Goal: Transaction & Acquisition: Subscribe to service/newsletter

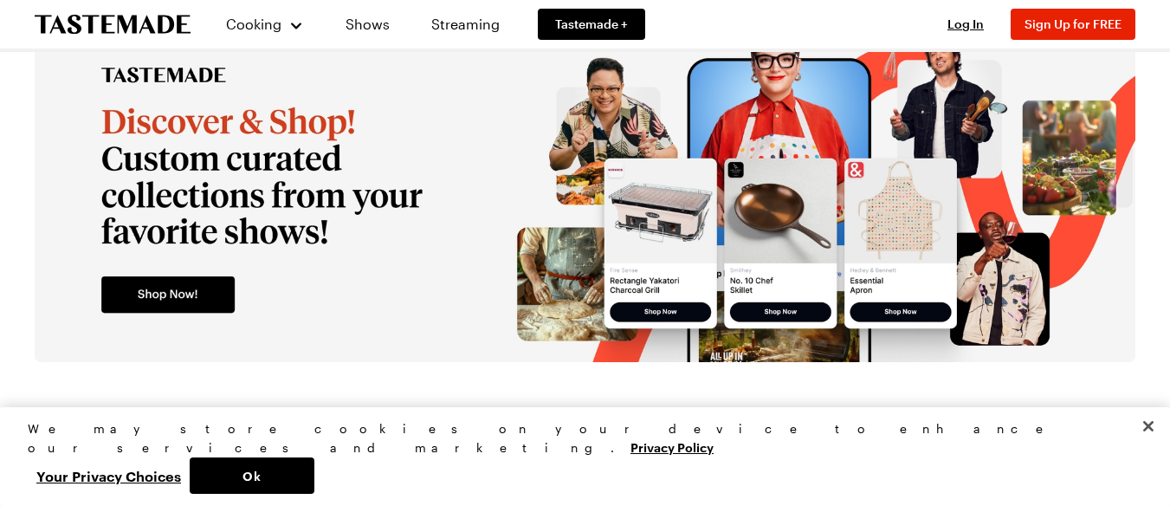
scroll to position [3233, 0]
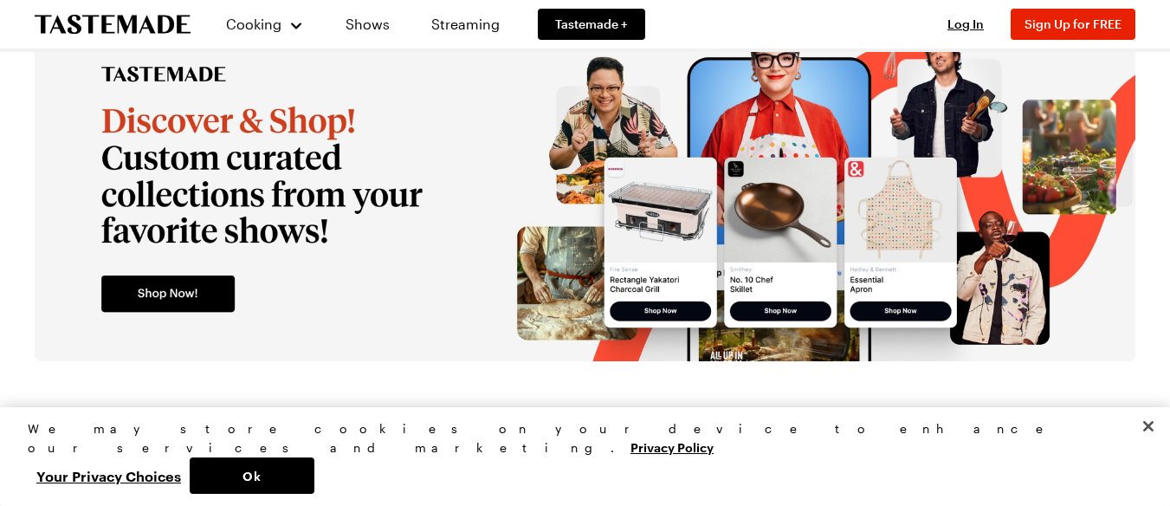
drag, startPoint x: 971, startPoint y: 370, endPoint x: 367, endPoint y: 379, distance: 603.8
click at [375, 19] on link "Shows" at bounding box center [367, 24] width 79 height 49
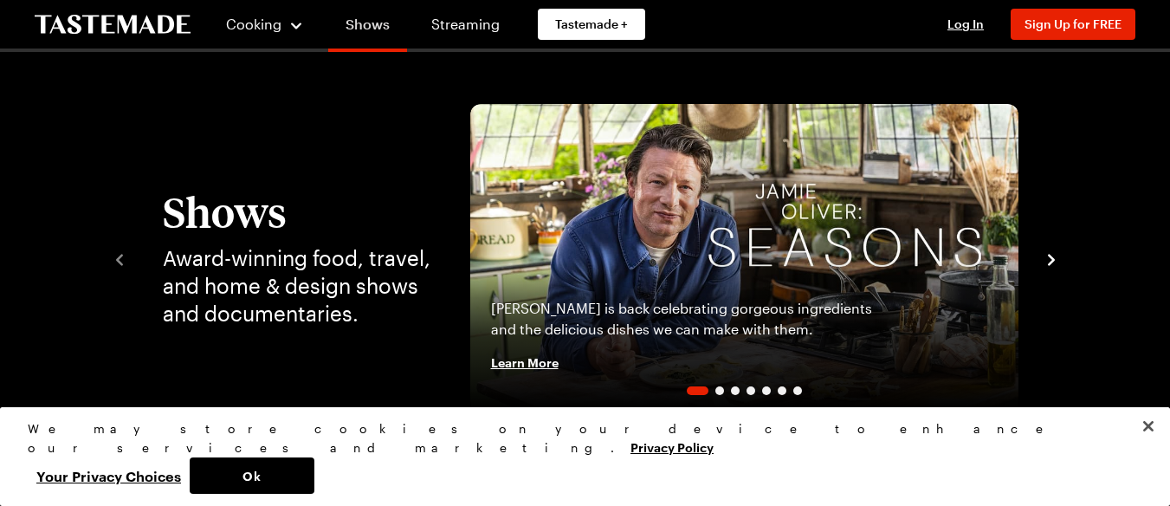
click at [367, 38] on link "Shows" at bounding box center [367, 27] width 79 height 49
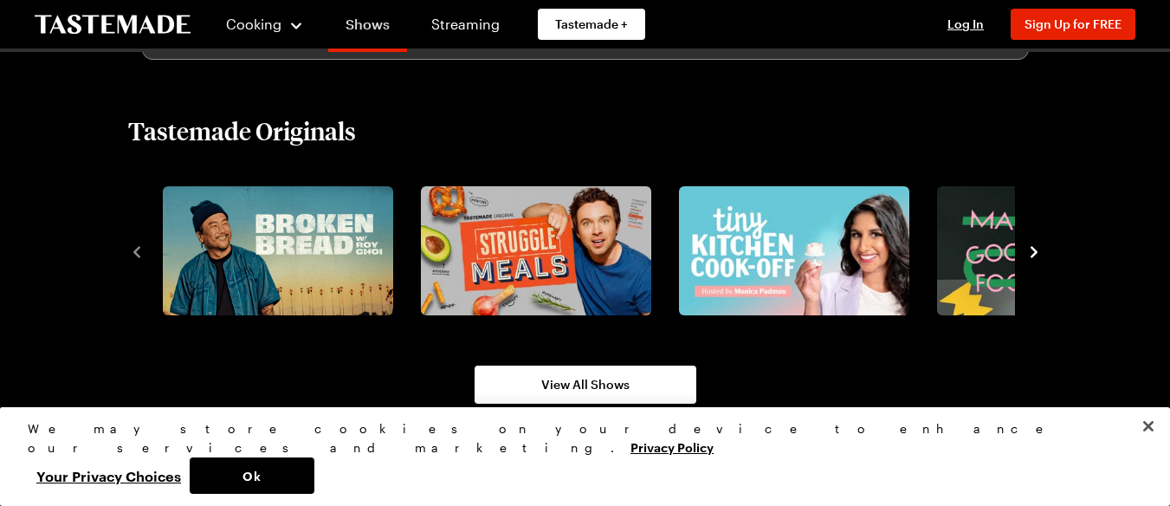
scroll to position [1117, 0]
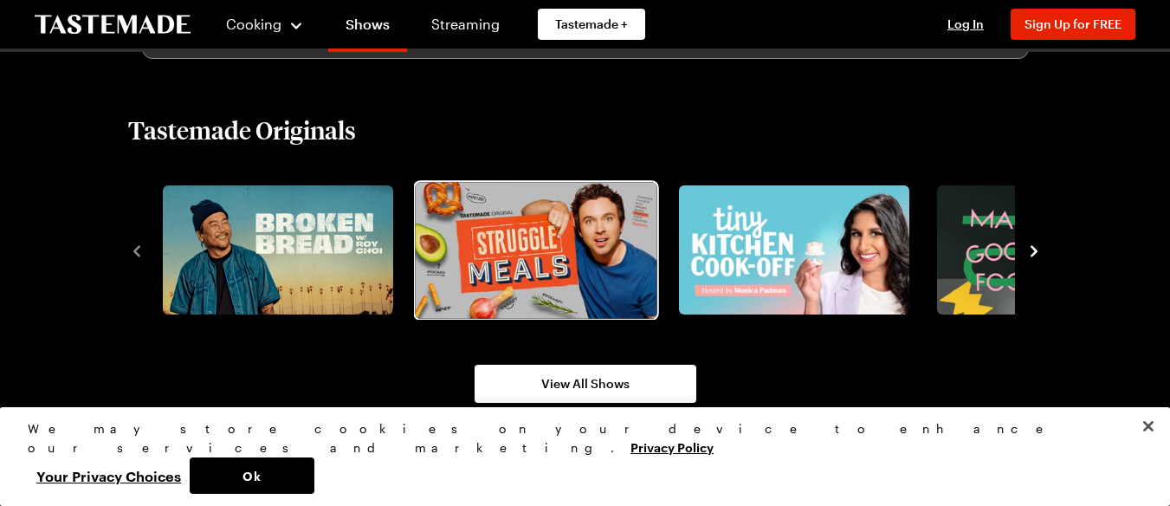
click at [580, 230] on img "2 / 8" at bounding box center [536, 250] width 242 height 136
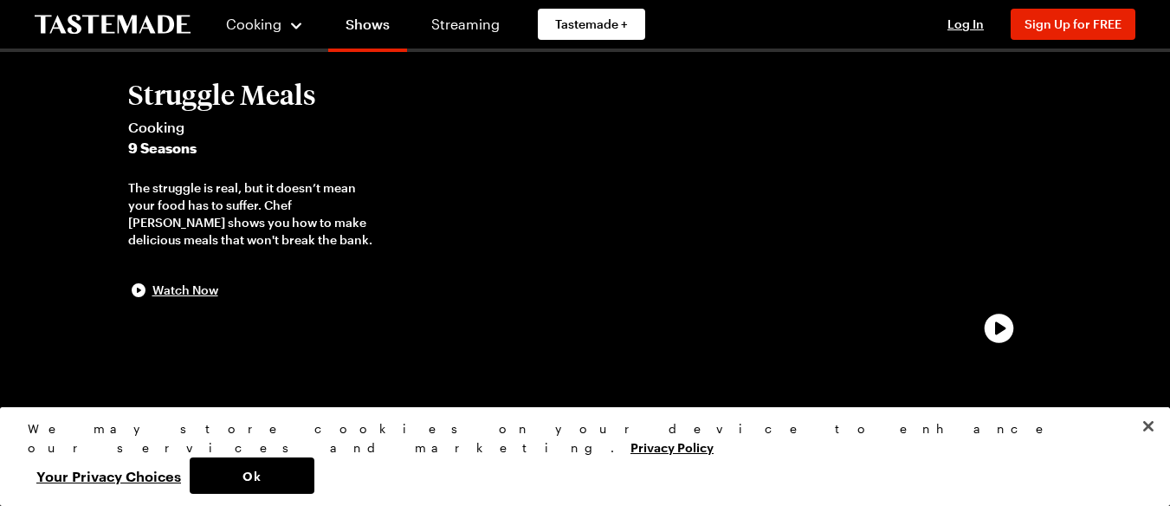
scroll to position [95, 0]
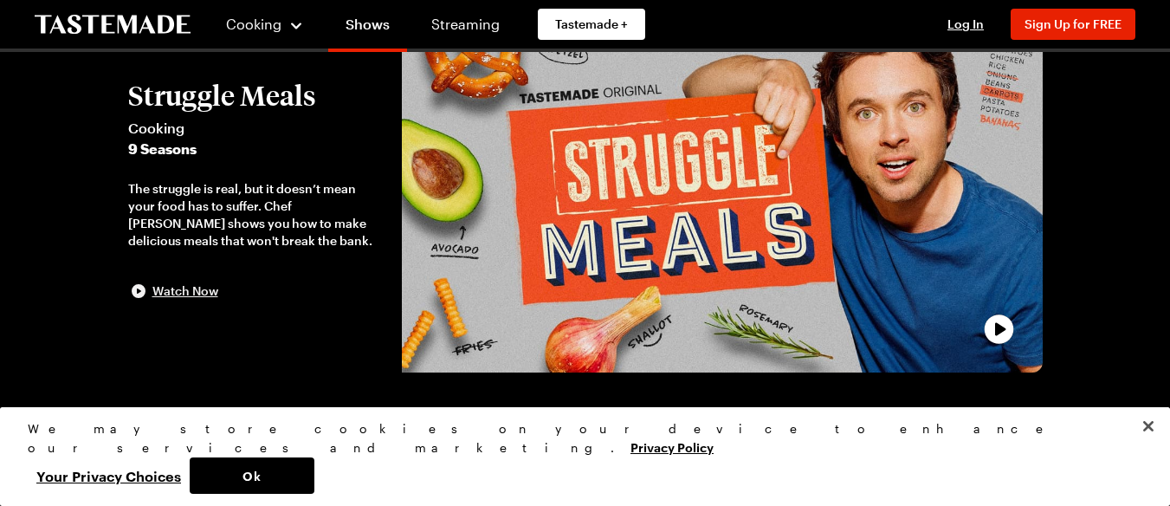
click at [195, 289] on span "Watch Now" at bounding box center [185, 290] width 66 height 17
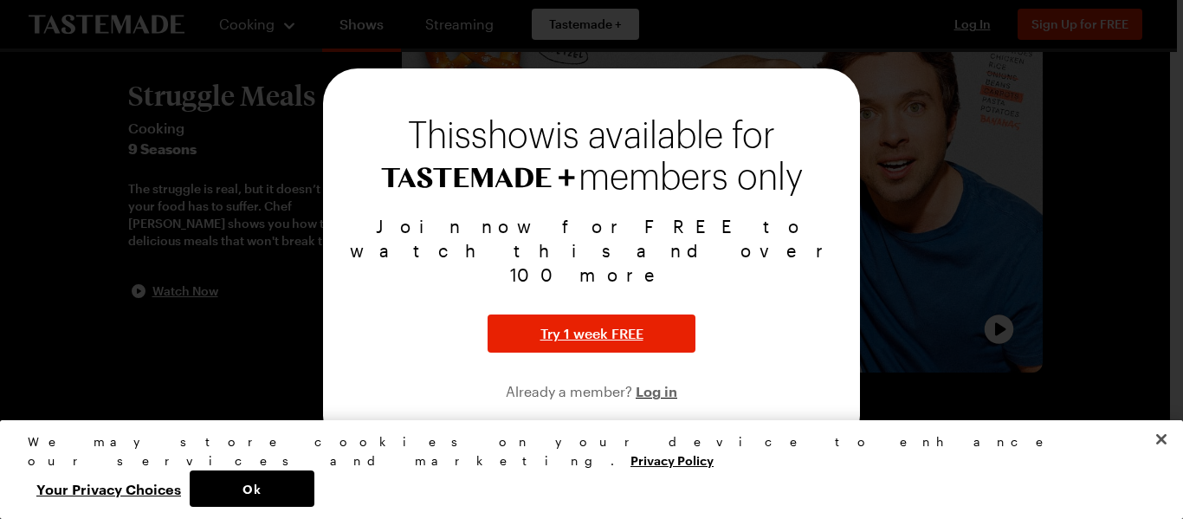
click at [964, 171] on div at bounding box center [591, 259] width 1183 height 519
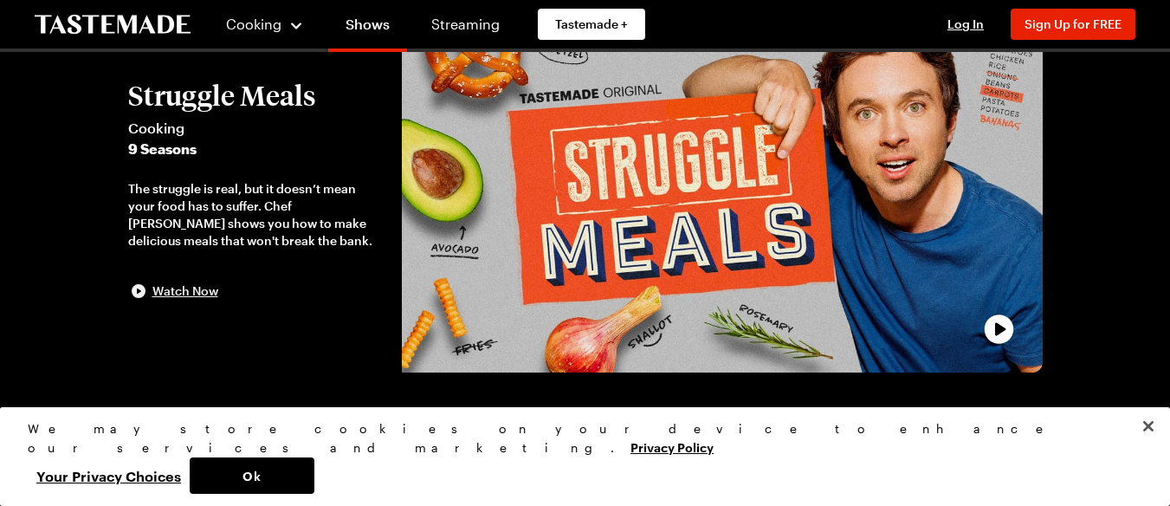
click at [195, 294] on span "Watch Now" at bounding box center [185, 290] width 66 height 17
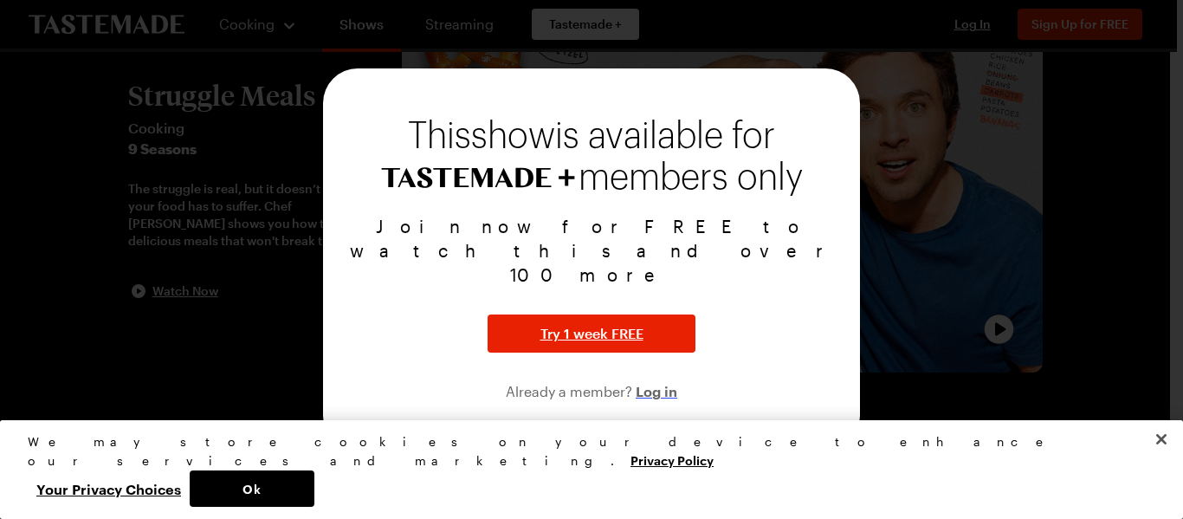
click at [651, 380] on span "Log in" at bounding box center [657, 390] width 42 height 21
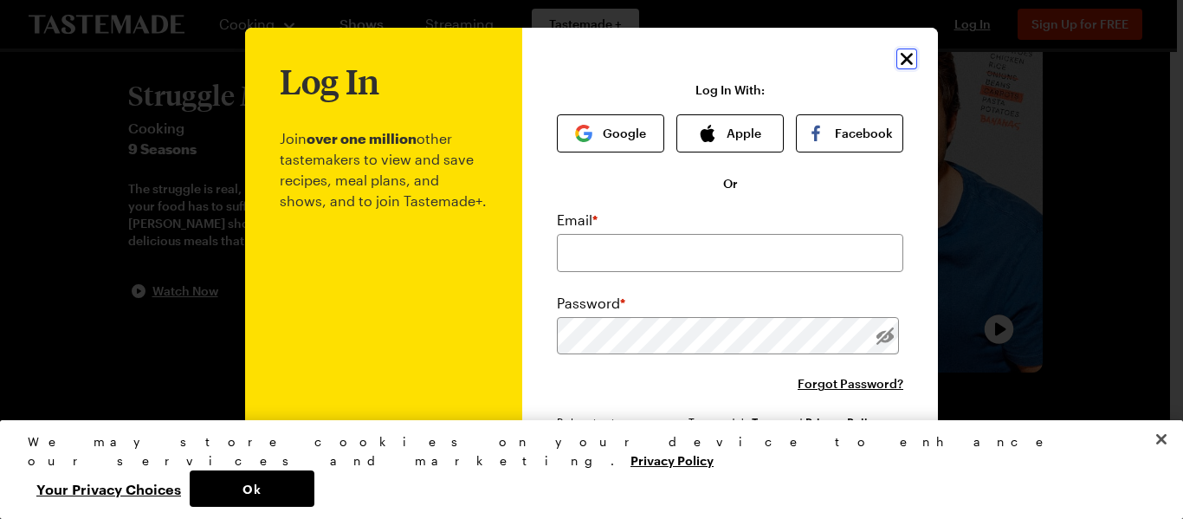
click at [896, 67] on icon "Close" at bounding box center [906, 59] width 21 height 21
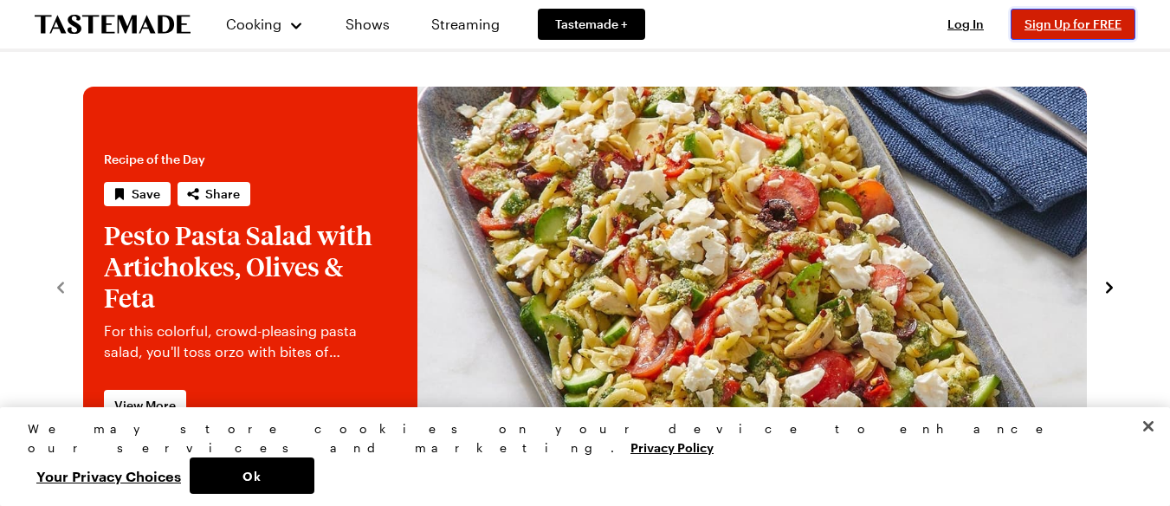
click at [1064, 23] on span "Sign Up for FREE" at bounding box center [1073, 23] width 97 height 15
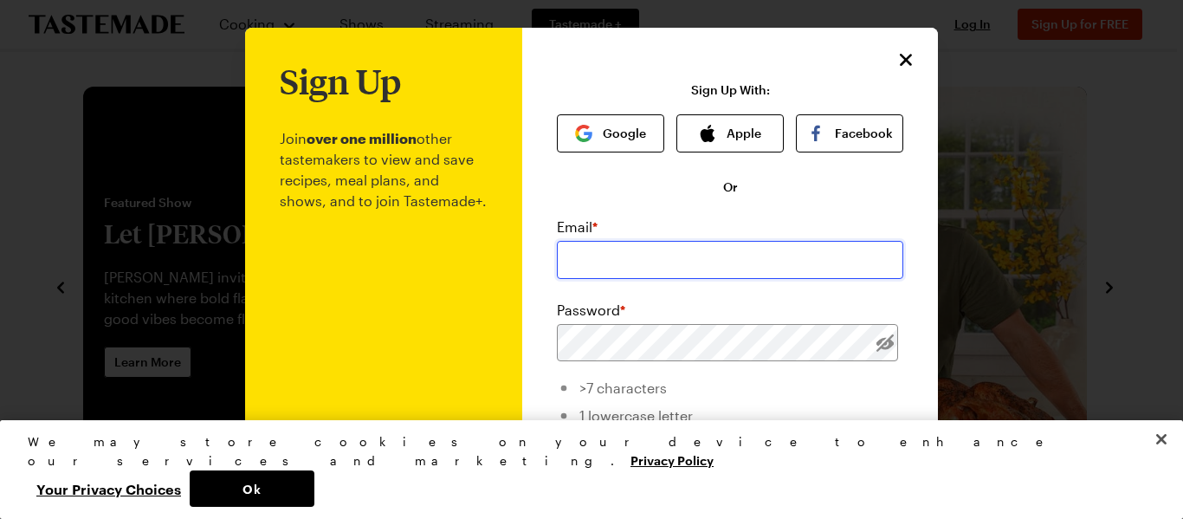
click at [751, 260] on input "email" at bounding box center [730, 260] width 346 height 38
type input "[PERSON_NAME][EMAIL_ADDRESS][PERSON_NAME][DOMAIN_NAME]"
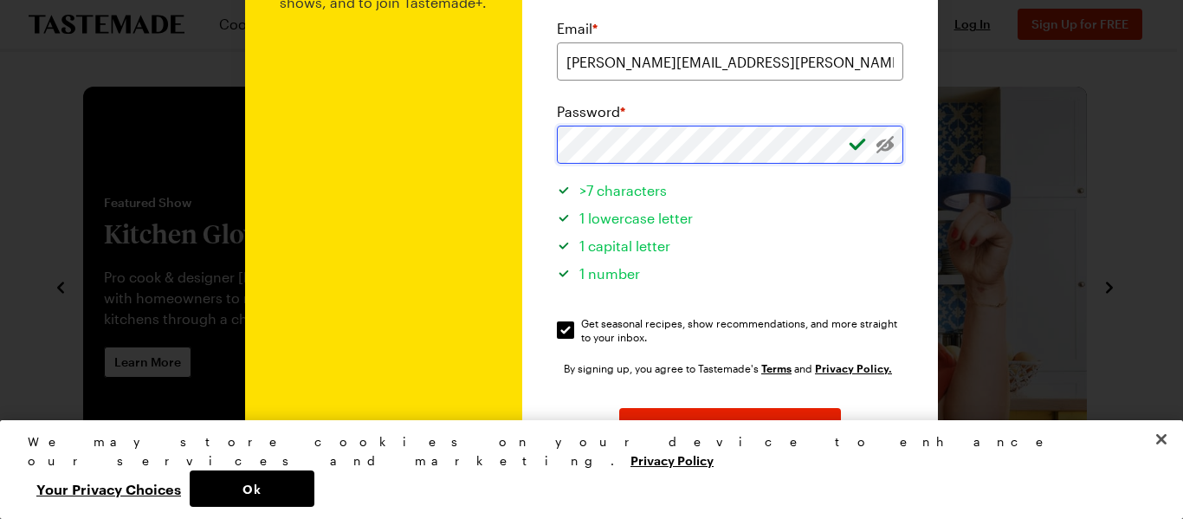
scroll to position [199, 0]
click at [750, 422] on button "Sign Up" at bounding box center [730, 426] width 222 height 38
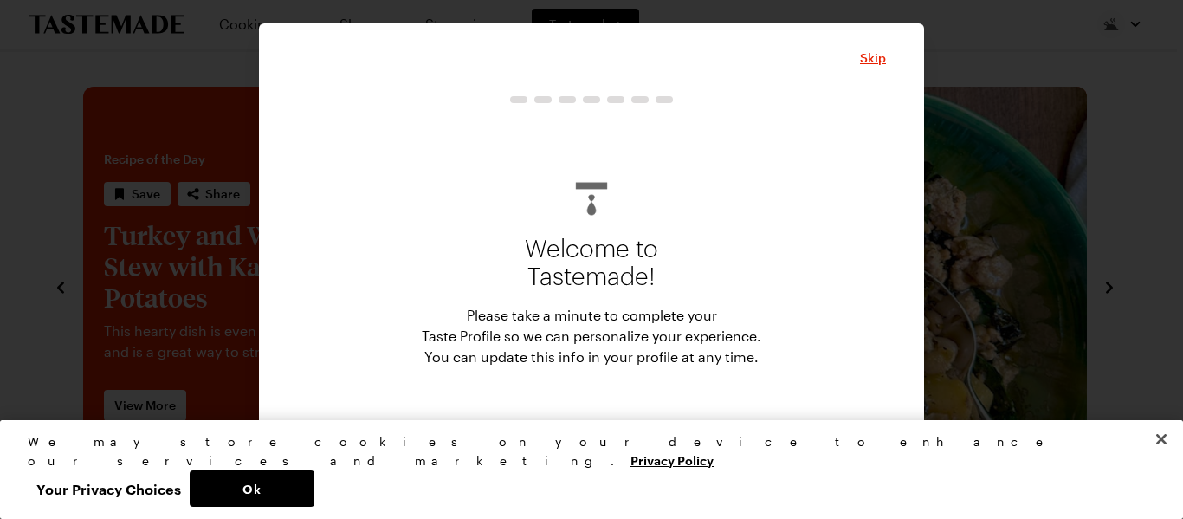
click at [640, 451] on button "Start" at bounding box center [591, 449] width 173 height 38
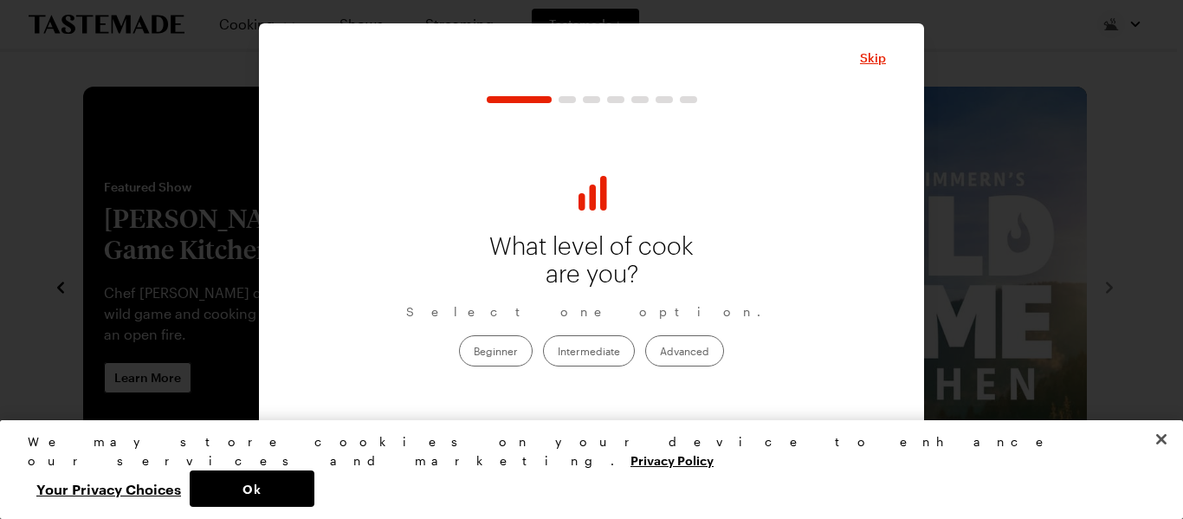
click at [609, 352] on label "Intermediate" at bounding box center [589, 350] width 92 height 31
click at [558, 352] on input "Intermediate" at bounding box center [558, 352] width 0 height 0
click at [593, 439] on button "Continue" at bounding box center [592, 449] width 290 height 38
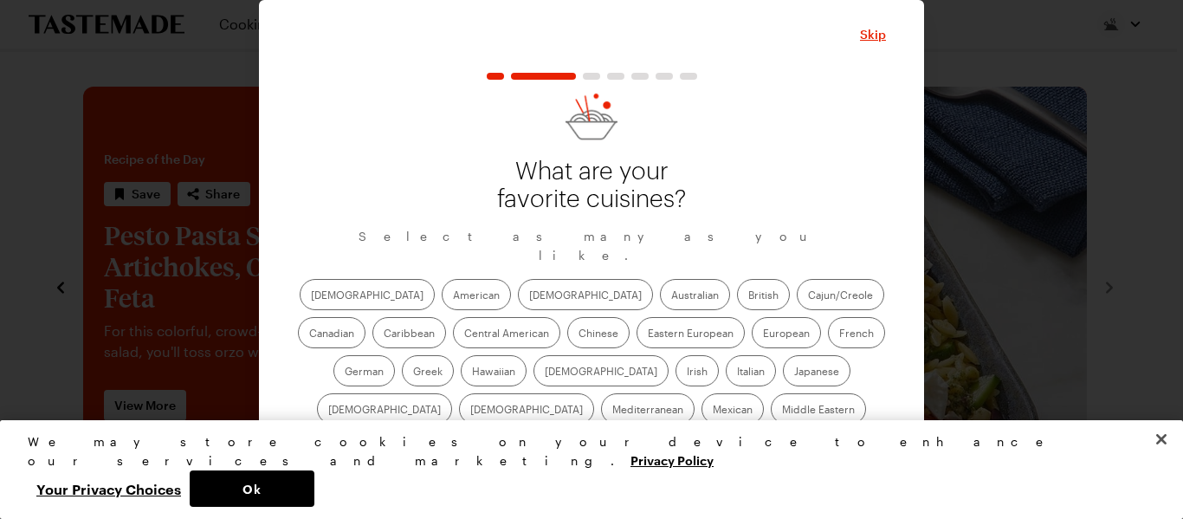
click at [518, 283] on label "Asian" at bounding box center [585, 294] width 135 height 31
click at [529, 296] on input "Asian" at bounding box center [529, 296] width 0 height 0
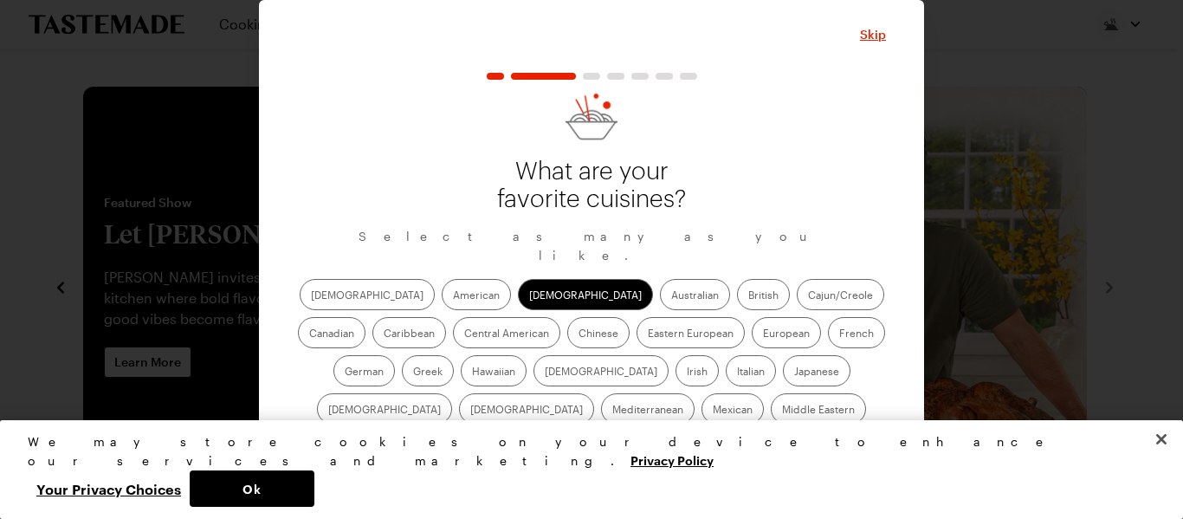
click at [446, 317] on label "Caribbean" at bounding box center [409, 332] width 74 height 31
click at [384, 334] on input "Caribbean" at bounding box center [384, 334] width 0 height 0
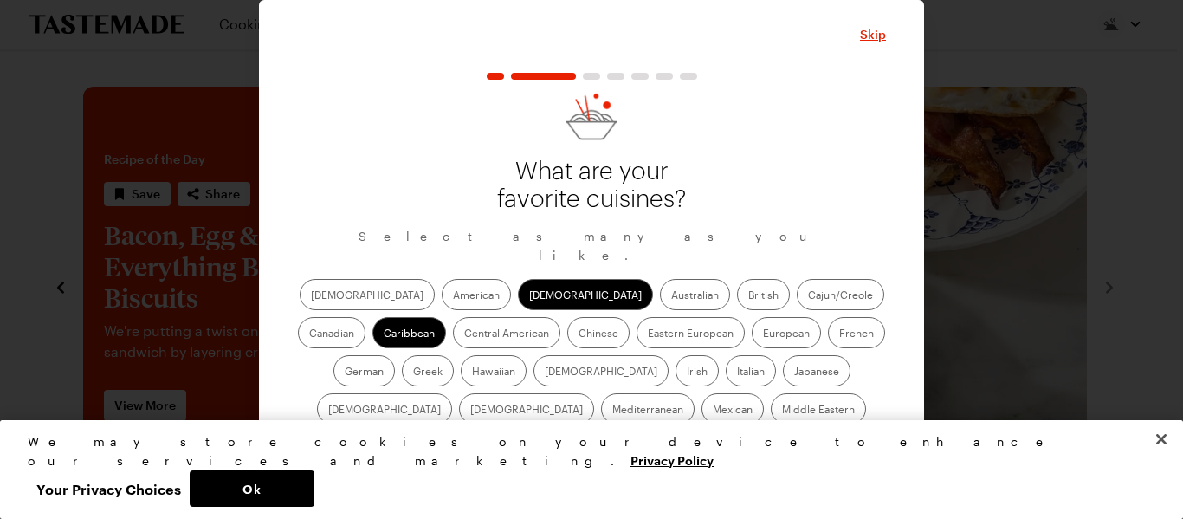
click at [453, 317] on label "Central American" at bounding box center [506, 332] width 107 height 31
click at [464, 334] on American "Central American" at bounding box center [464, 334] width 0 height 0
click at [567, 317] on label "Chinese" at bounding box center [598, 332] width 62 height 31
click at [579, 334] on input "Chinese" at bounding box center [579, 334] width 0 height 0
click at [534, 356] on label "Indian" at bounding box center [601, 370] width 135 height 31
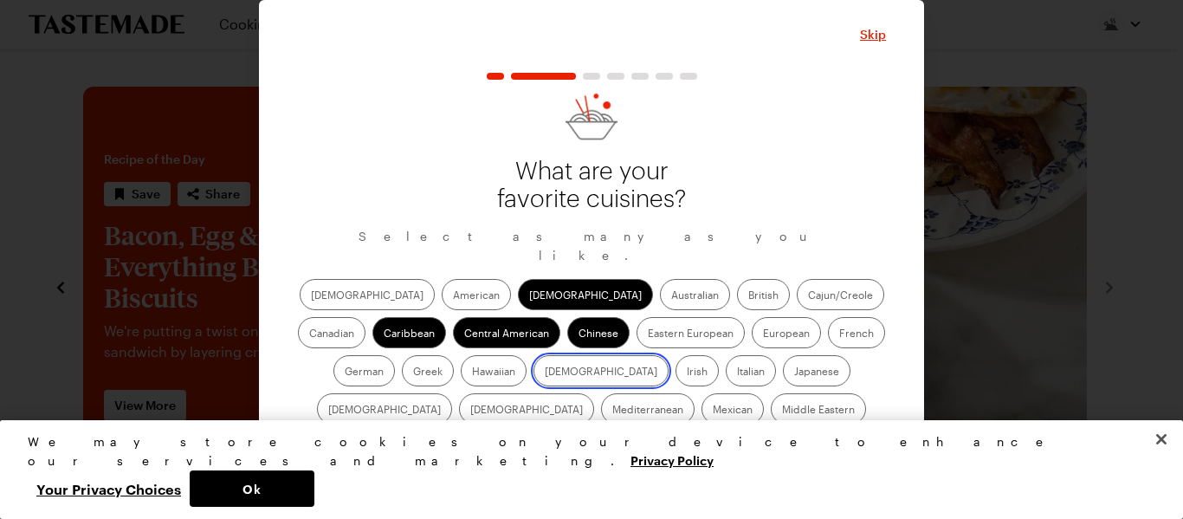
click at [545, 372] on input "Indian" at bounding box center [545, 372] width 0 height 0
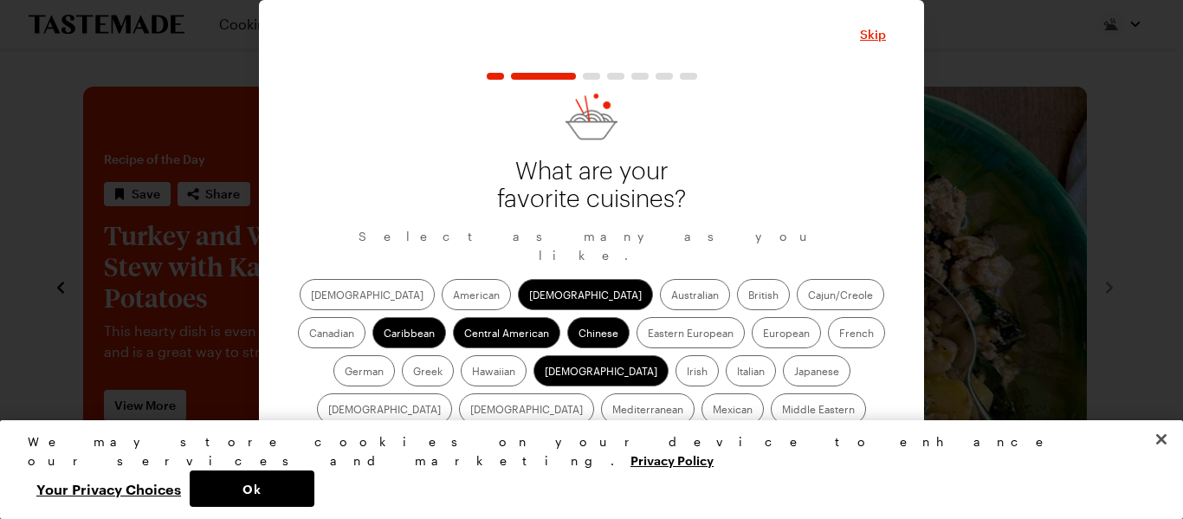
click at [726, 355] on label "Italian" at bounding box center [751, 370] width 50 height 31
click at [737, 372] on input "Italian" at bounding box center [737, 372] width 0 height 0
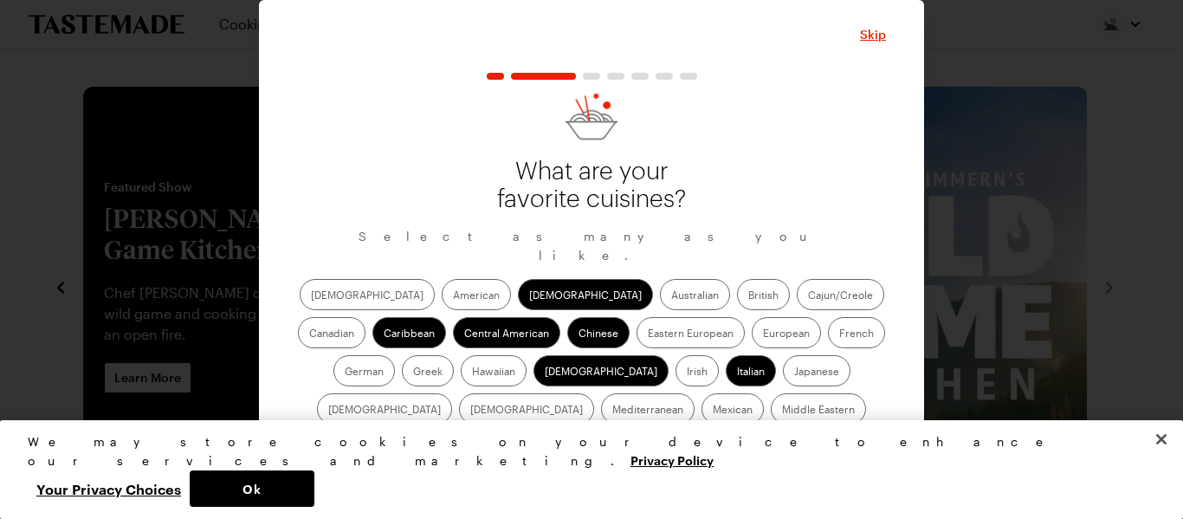
click at [783, 355] on label "Japanese" at bounding box center [817, 370] width 68 height 31
click at [794, 372] on input "Japanese" at bounding box center [794, 372] width 0 height 0
click at [594, 393] on label "Korean" at bounding box center [526, 408] width 135 height 31
click at [470, 411] on input "Korean" at bounding box center [470, 411] width 0 height 0
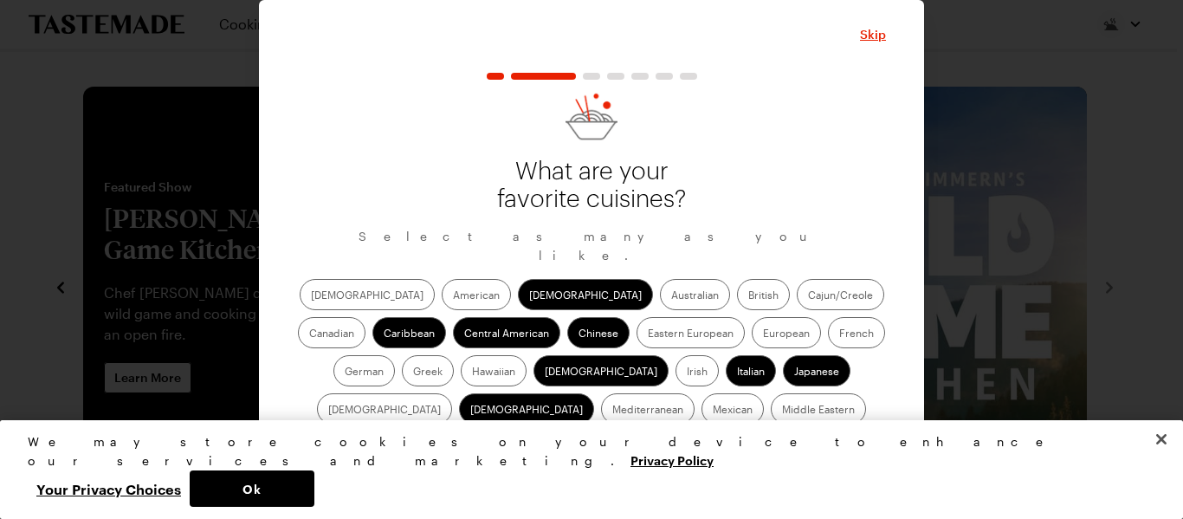
click at [695, 393] on label "Mediterranean" at bounding box center [648, 408] width 94 height 31
click at [612, 411] on input "Mediterranean" at bounding box center [612, 411] width 0 height 0
click at [771, 400] on label "Middle Eastern" at bounding box center [818, 408] width 95 height 31
click at [782, 411] on Eastern "Middle Eastern" at bounding box center [782, 411] width 0 height 0
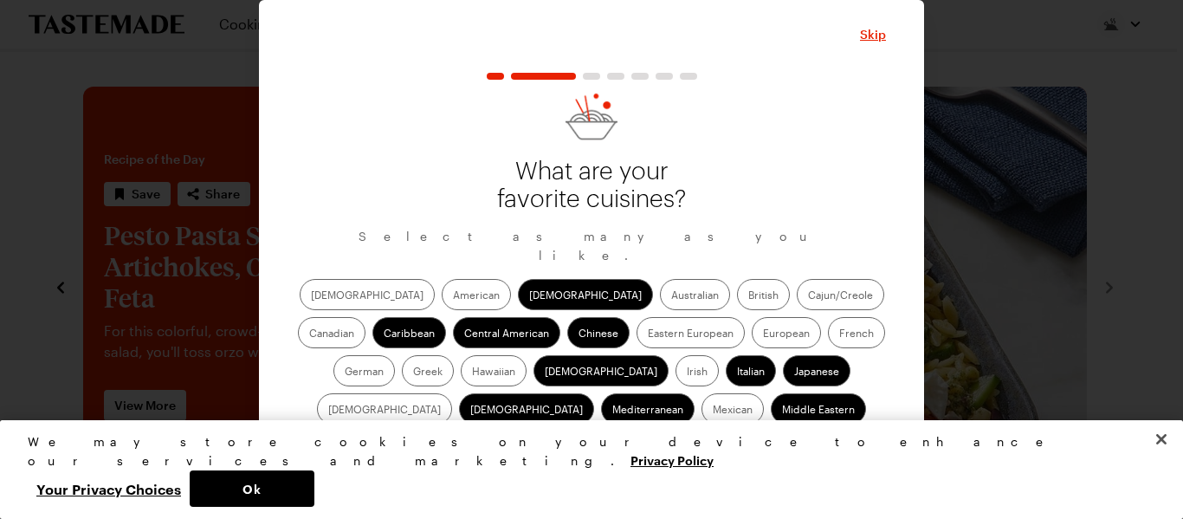
click at [586, 431] on label "South Asian" at bounding box center [547, 446] width 80 height 31
click at [518, 449] on Asian "South Asian" at bounding box center [518, 449] width 0 height 0
click at [693, 431] on label "Southeast Asian" at bounding box center [643, 446] width 100 height 31
click at [605, 449] on Asian "Southeast Asian" at bounding box center [605, 449] width 0 height 0
click at [613, 469] on label "Thai" at bounding box center [592, 484] width 42 height 31
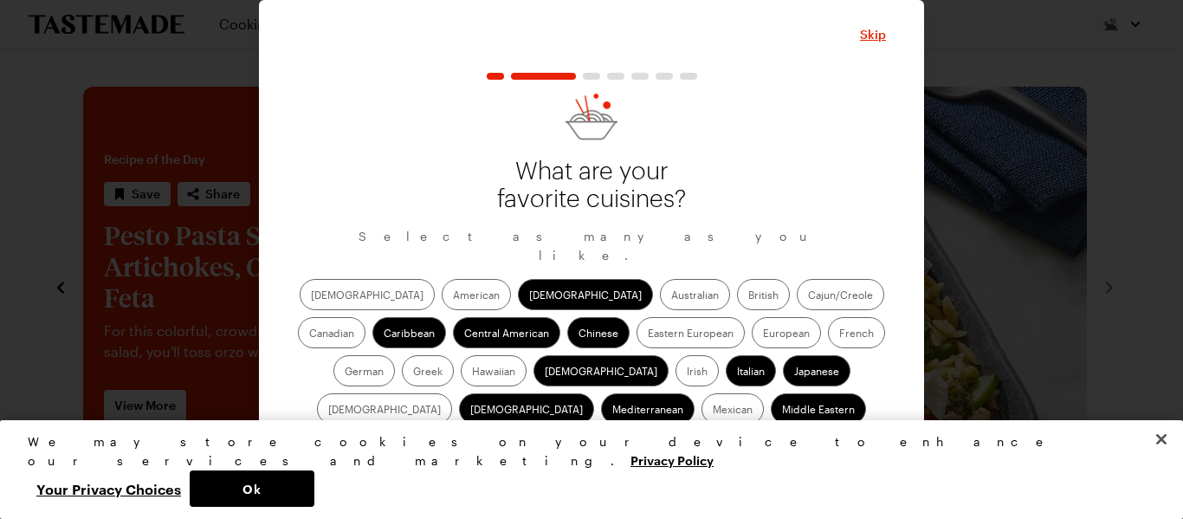
click at [582, 487] on input "Thai" at bounding box center [582, 487] width 0 height 0
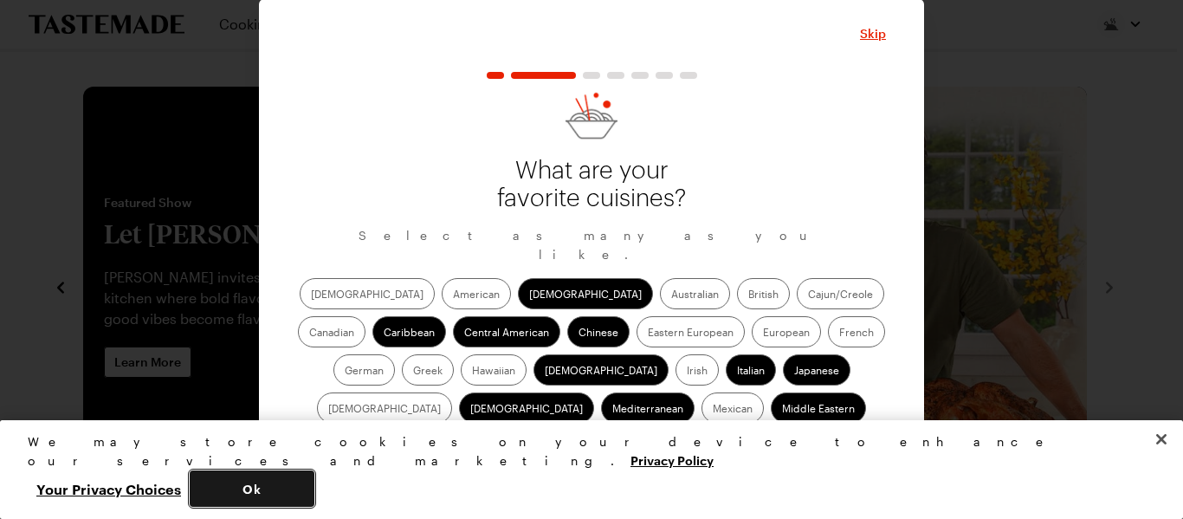
click at [314, 497] on button "Ok" at bounding box center [252, 488] width 125 height 36
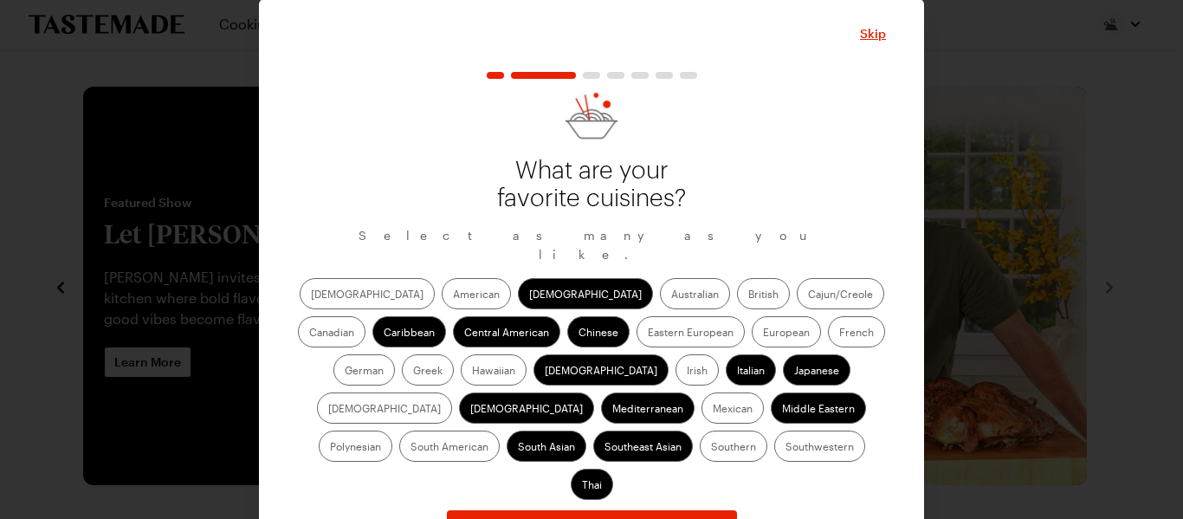
click at [323, 278] on label "African" at bounding box center [367, 293] width 135 height 31
click at [311, 295] on input "African" at bounding box center [311, 295] width 0 height 0
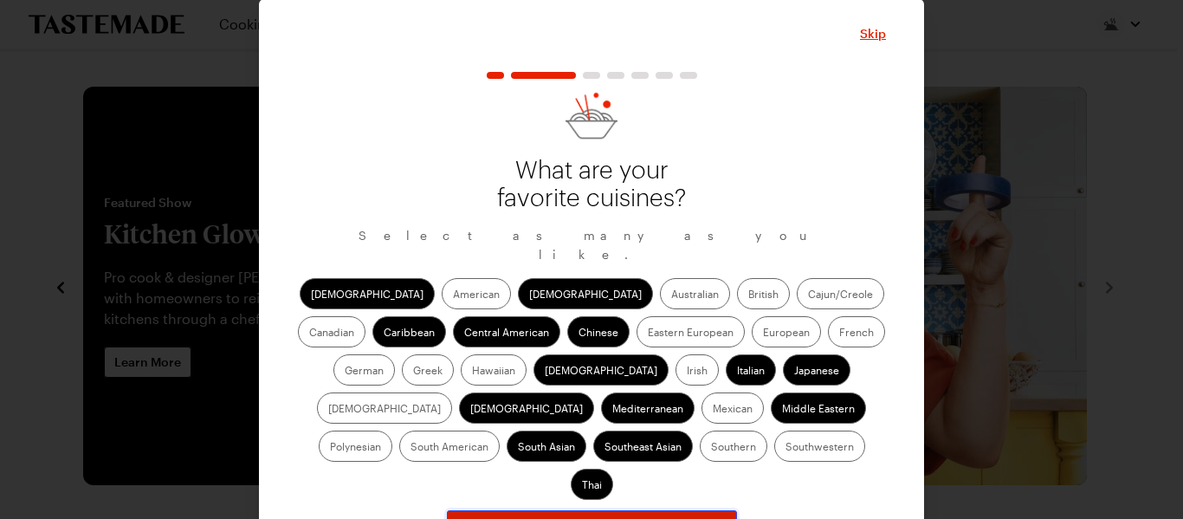
click at [575, 505] on span "Continue" at bounding box center [592, 529] width 54 height 17
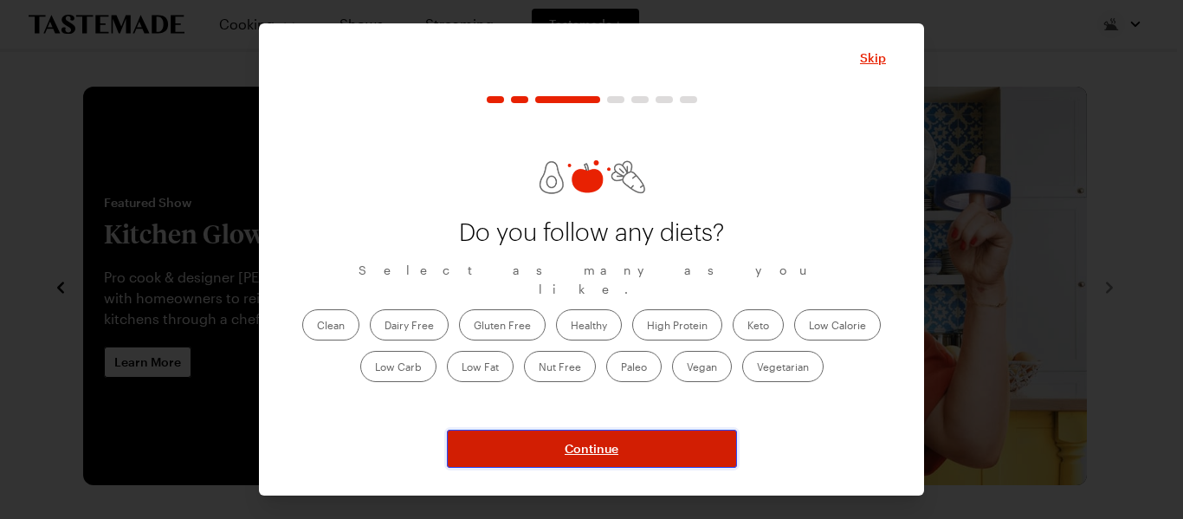
scroll to position [0, 0]
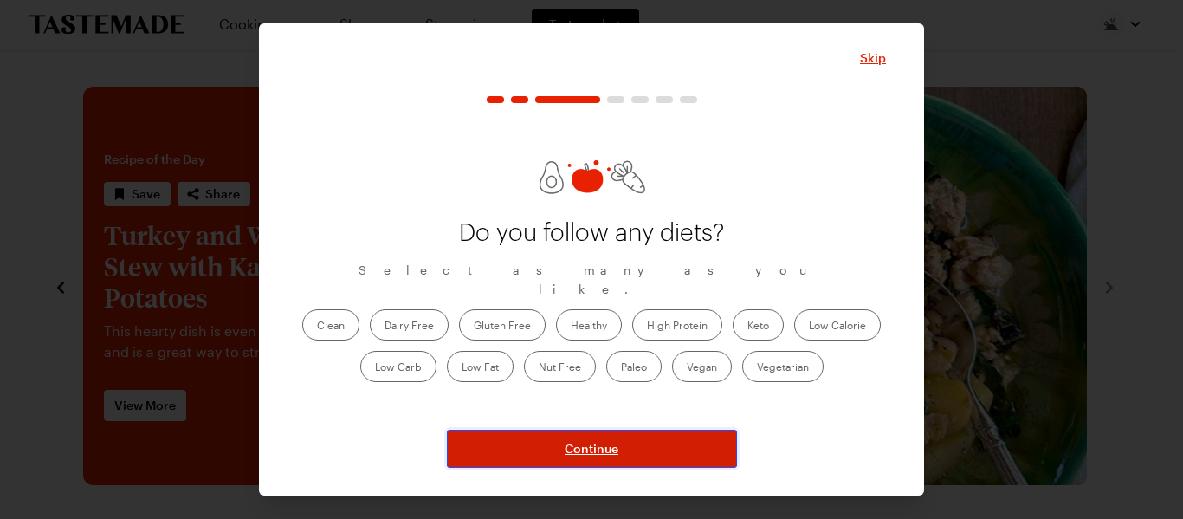
click at [570, 449] on span "Continue" at bounding box center [592, 448] width 54 height 17
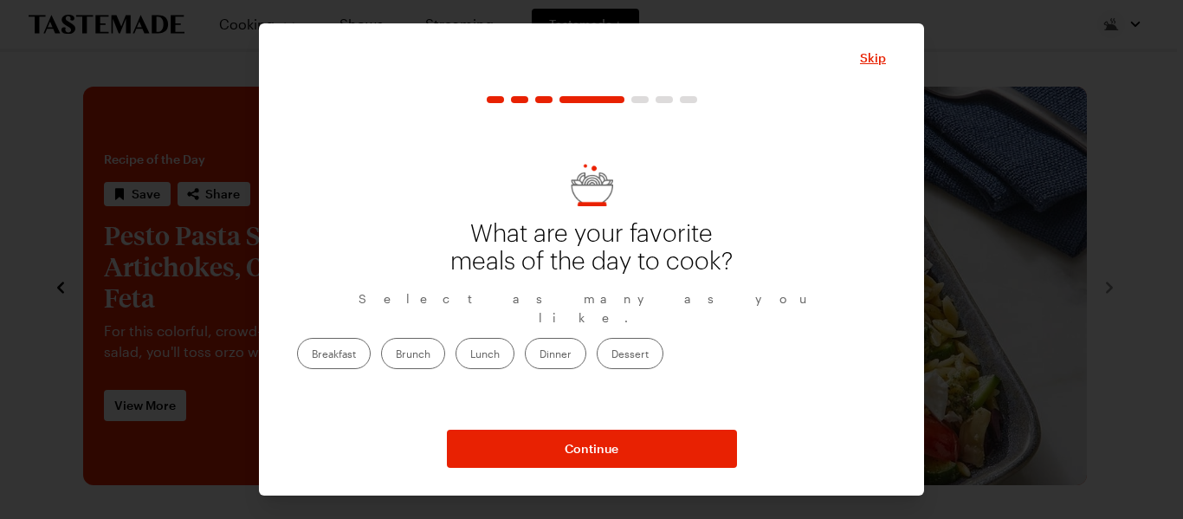
click at [514, 338] on label "Lunch" at bounding box center [485, 353] width 59 height 31
click at [470, 355] on input "Lunch" at bounding box center [470, 355] width 0 height 0
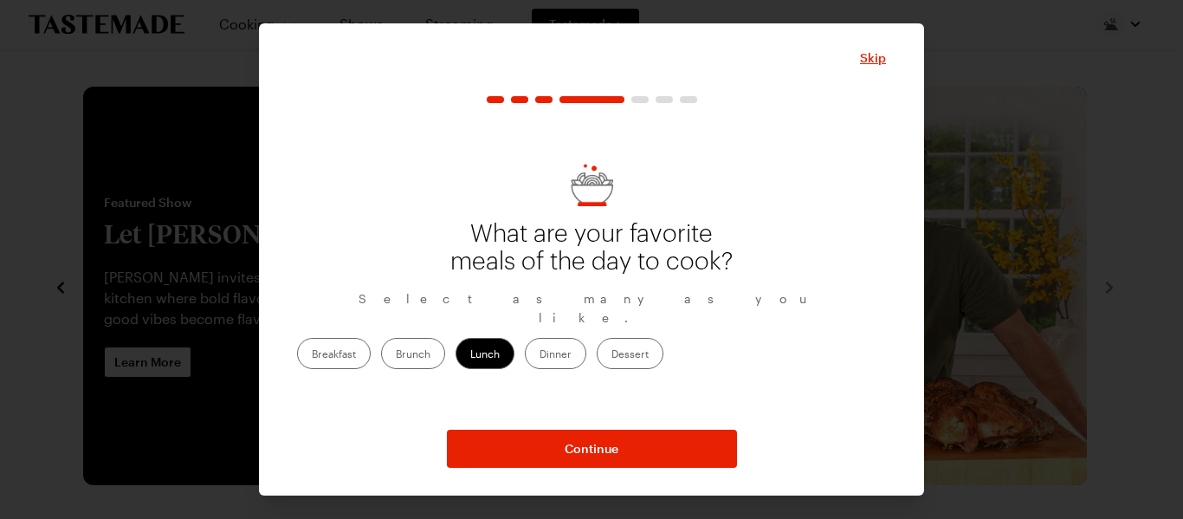
click at [445, 346] on label "Brunch" at bounding box center [413, 353] width 64 height 31
click at [396, 355] on input "Brunch" at bounding box center [396, 355] width 0 height 0
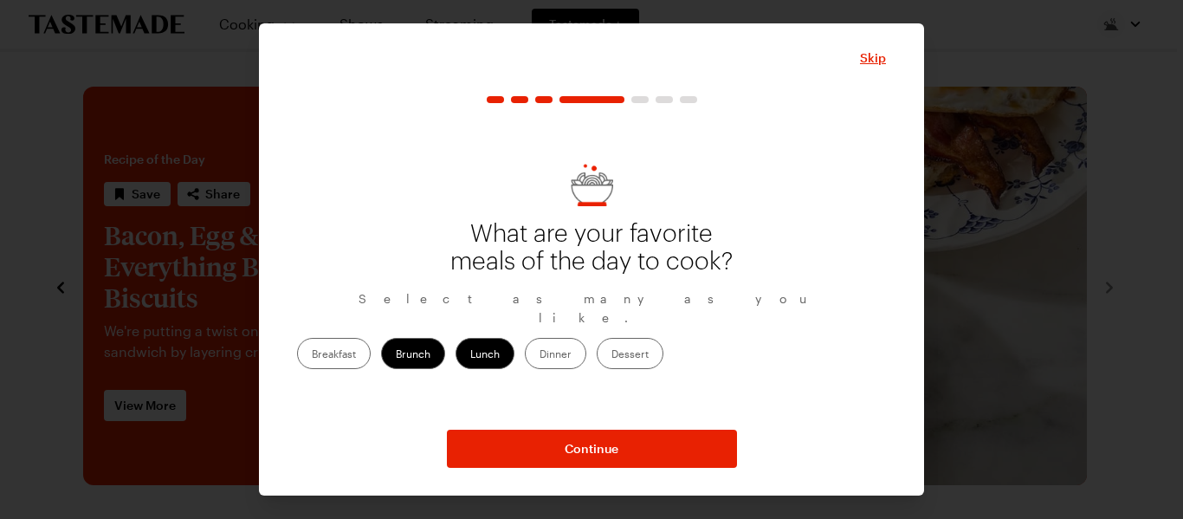
click at [586, 346] on label "Dinner" at bounding box center [555, 353] width 61 height 31
click at [540, 355] on input "Dinner" at bounding box center [540, 355] width 0 height 0
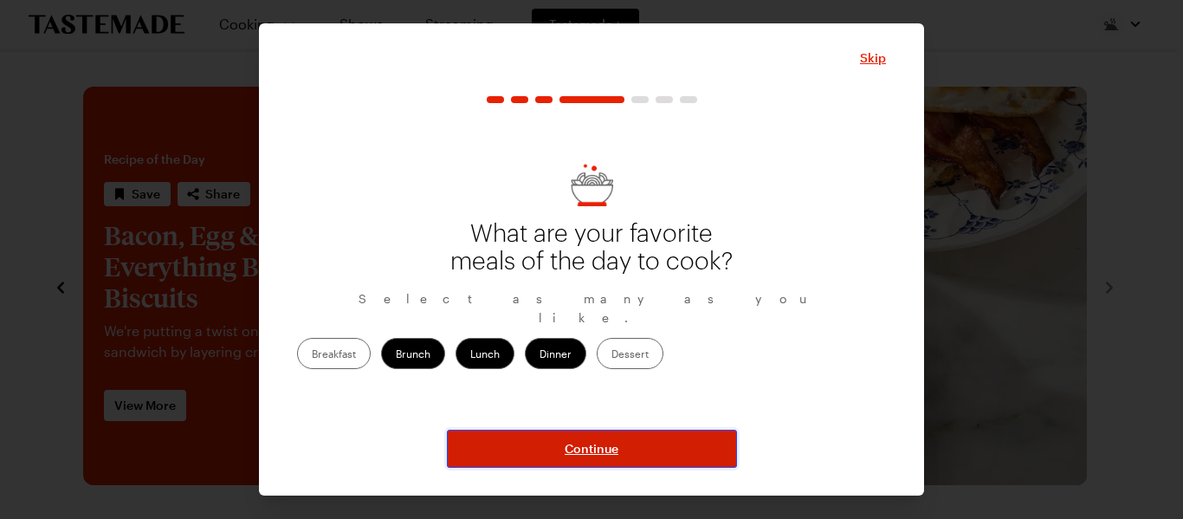
click at [611, 442] on span "Continue" at bounding box center [592, 448] width 54 height 17
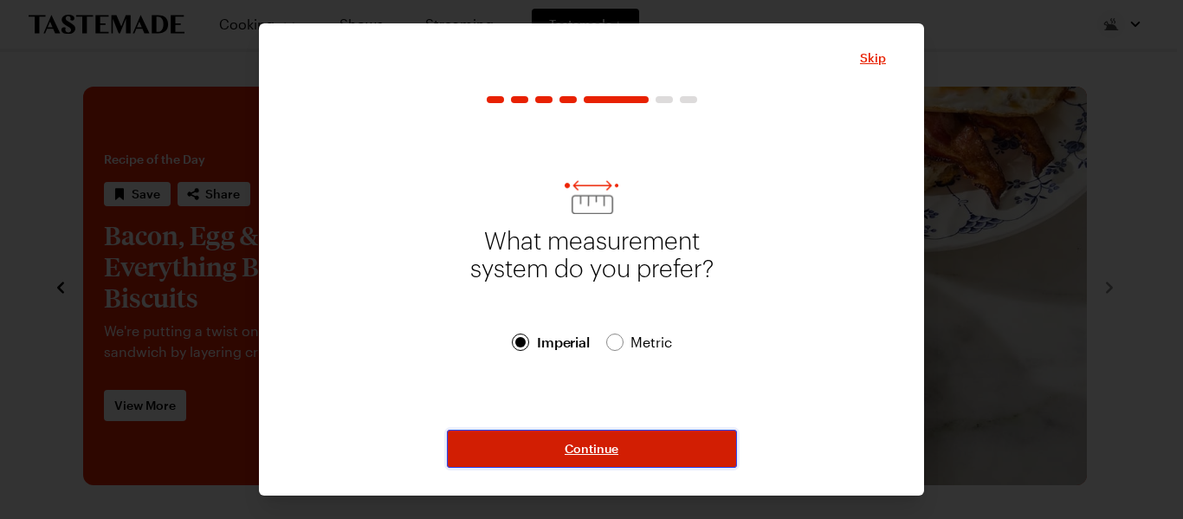
click at [611, 442] on span "Continue" at bounding box center [592, 448] width 54 height 17
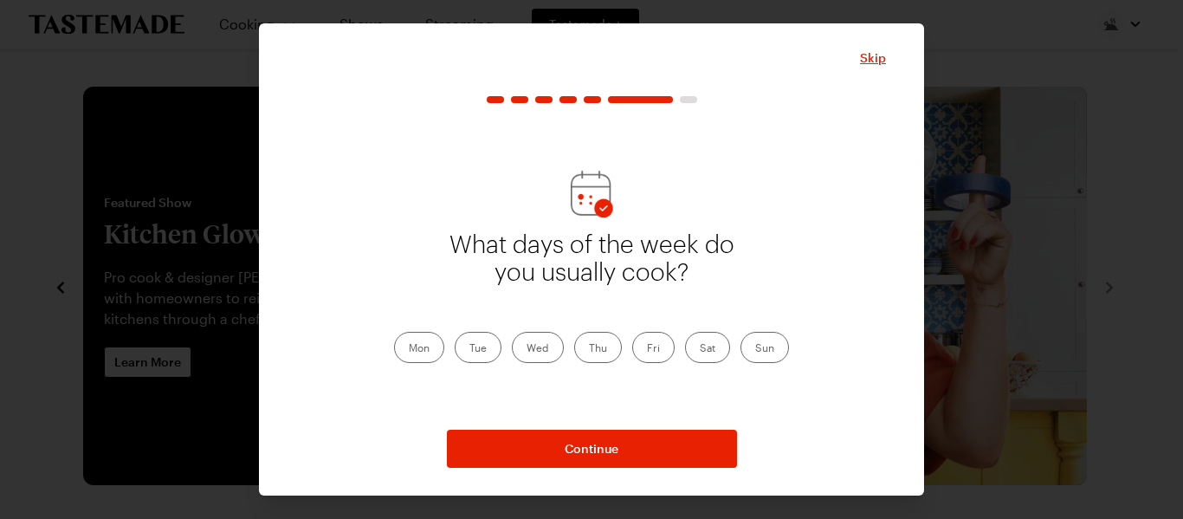
click at [415, 354] on label "Mon" at bounding box center [419, 347] width 50 height 31
click at [409, 349] on input "Mon" at bounding box center [409, 349] width 0 height 0
click at [474, 353] on label "Tue" at bounding box center [478, 347] width 47 height 31
click at [469, 349] on input "Tue" at bounding box center [469, 349] width 0 height 0
click at [534, 357] on label "Wed" at bounding box center [538, 347] width 52 height 31
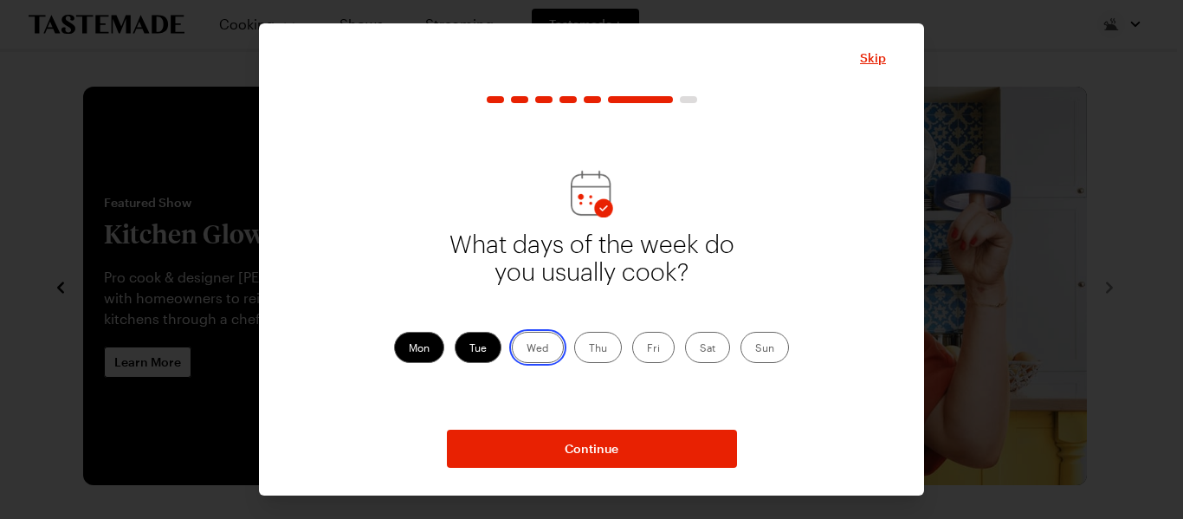
click at [527, 349] on input "Wed" at bounding box center [527, 349] width 0 height 0
click at [588, 360] on label "Thu" at bounding box center [598, 347] width 48 height 31
click at [589, 349] on input "Thu" at bounding box center [589, 349] width 0 height 0
click at [648, 353] on label "Fri" at bounding box center [653, 347] width 42 height 31
click at [647, 349] on input "Fri" at bounding box center [647, 349] width 0 height 0
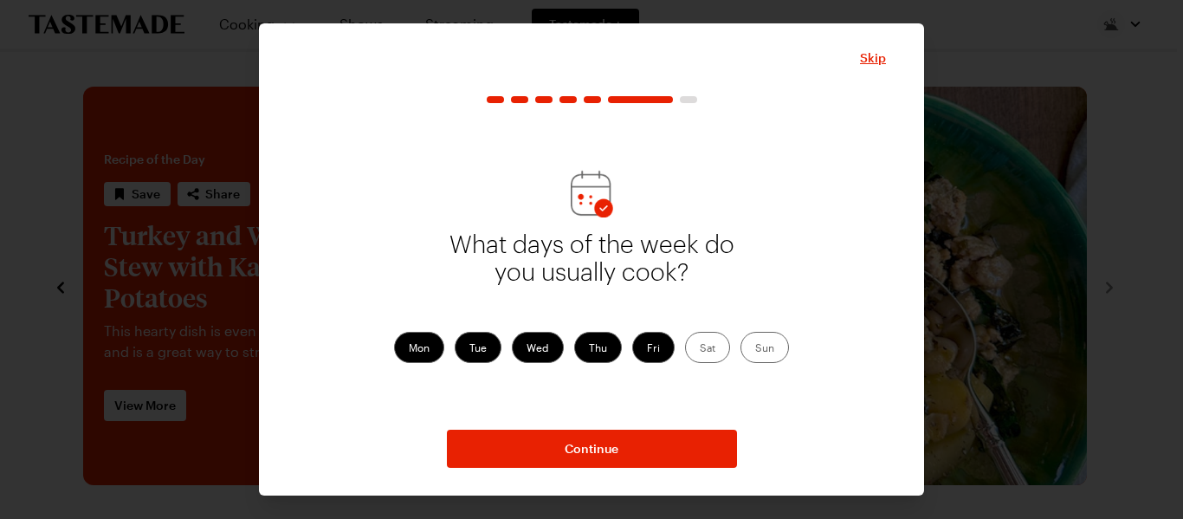
click at [701, 353] on label "Sat" at bounding box center [707, 347] width 45 height 31
click at [700, 349] on input "Sat" at bounding box center [700, 349] width 0 height 0
click at [764, 346] on label "Sun" at bounding box center [765, 347] width 49 height 31
click at [755, 349] on input "Sun" at bounding box center [755, 349] width 0 height 0
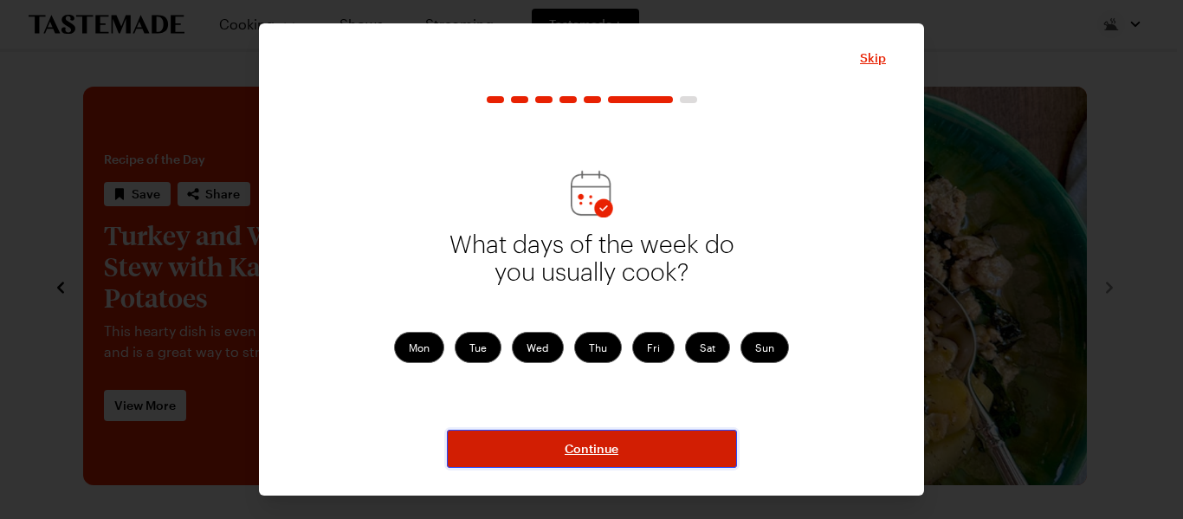
click at [639, 451] on button "Continue" at bounding box center [592, 449] width 290 height 38
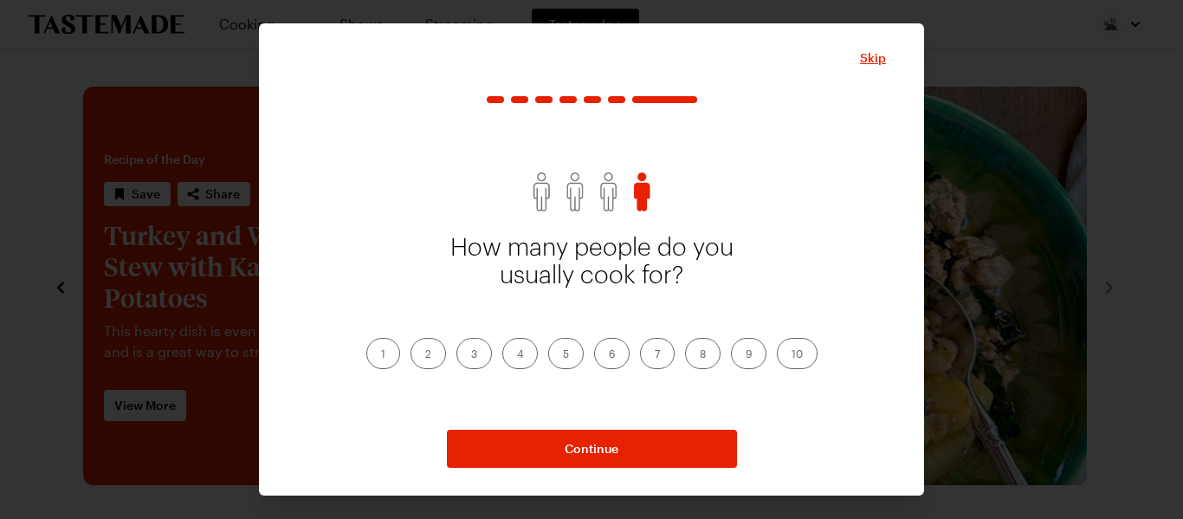
click at [430, 352] on label "2" at bounding box center [429, 353] width 36 height 31
click at [425, 355] on input "2" at bounding box center [425, 355] width 0 height 0
click at [430, 352] on label "2" at bounding box center [429, 353] width 36 height 31
click at [425, 355] on input "2" at bounding box center [425, 355] width 0 height 0
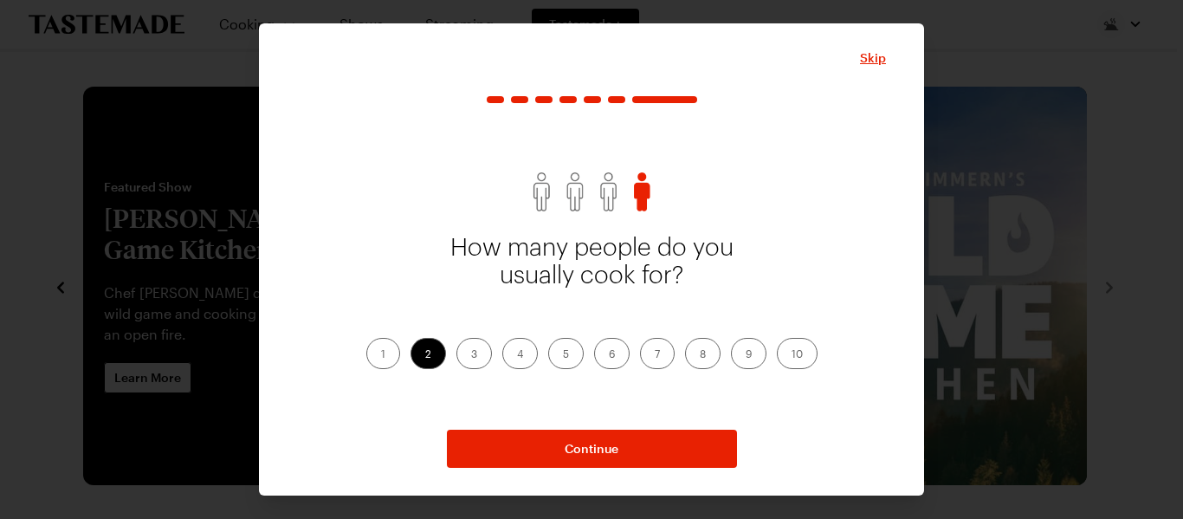
click at [562, 357] on label "5" at bounding box center [566, 353] width 36 height 31
click at [563, 355] on input "5" at bounding box center [563, 355] width 0 height 0
click at [423, 351] on label "2" at bounding box center [429, 353] width 36 height 31
click at [425, 355] on input "2" at bounding box center [425, 355] width 0 height 0
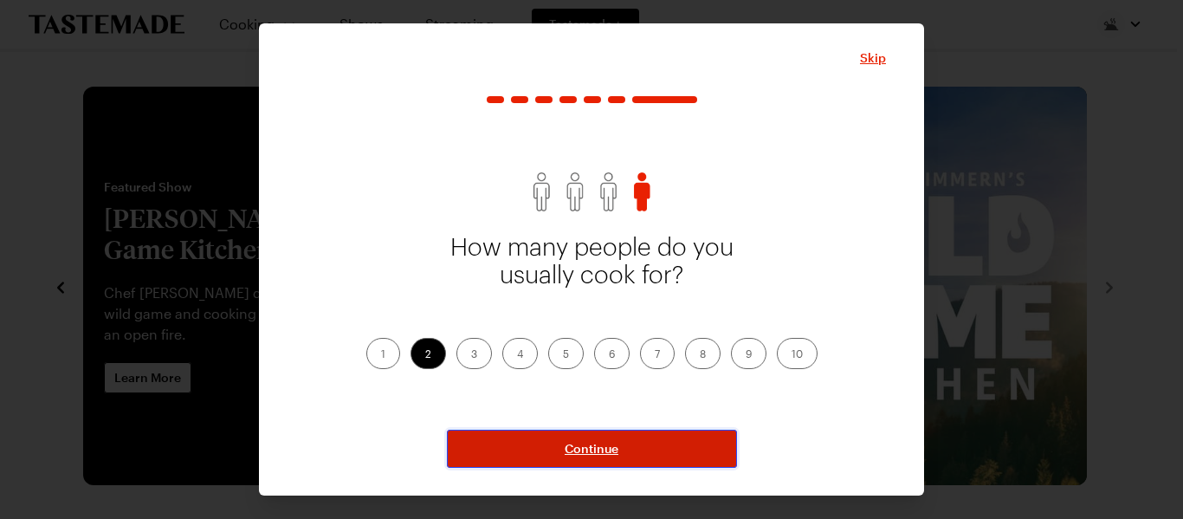
click at [530, 454] on button "Continue" at bounding box center [592, 449] width 290 height 38
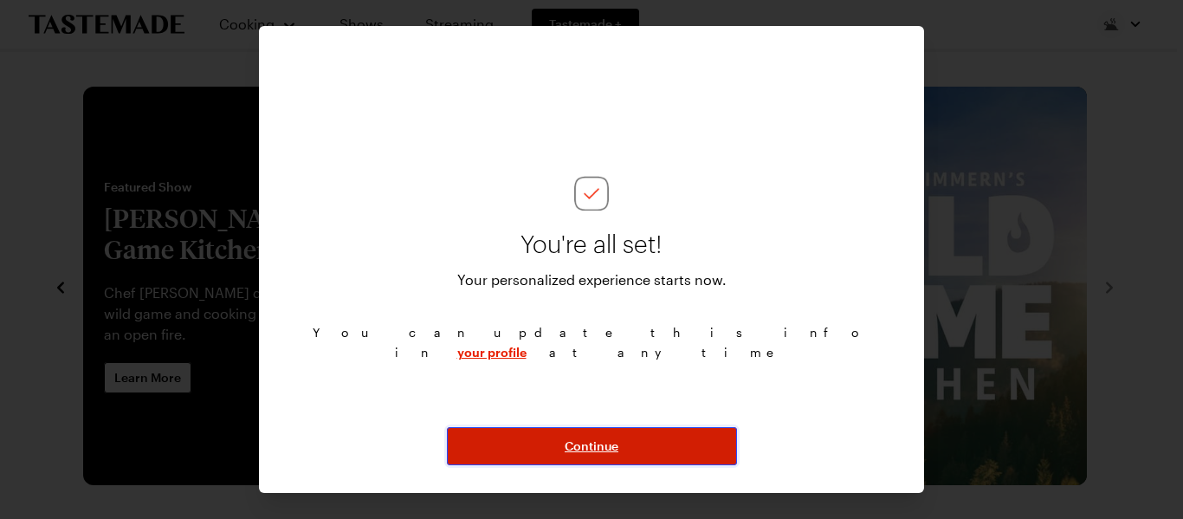
click at [586, 443] on span "Continue" at bounding box center [592, 445] width 54 height 17
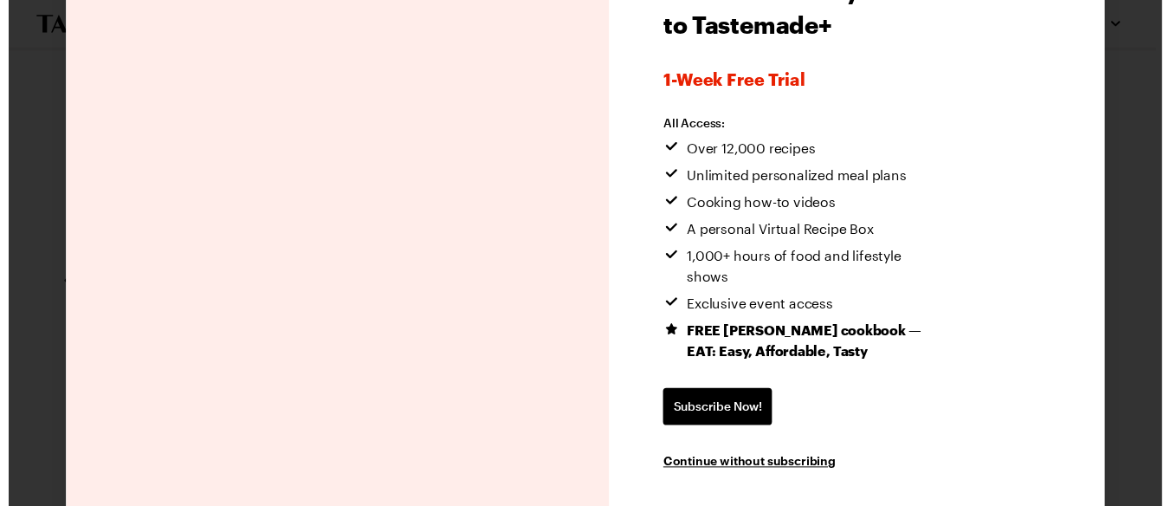
scroll to position [141, 0]
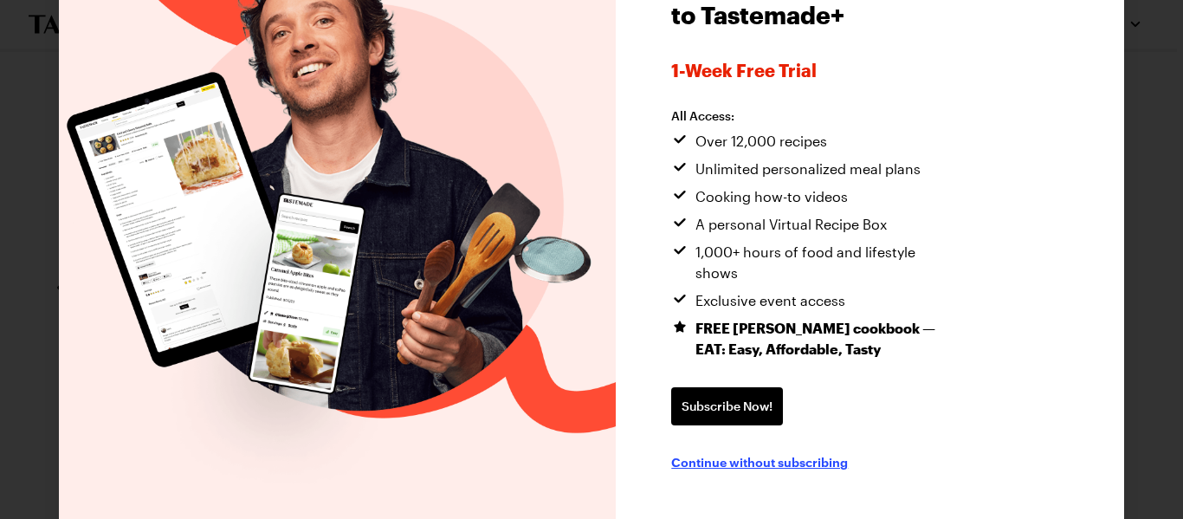
click at [696, 453] on span "Continue without subscribing" at bounding box center [759, 461] width 177 height 17
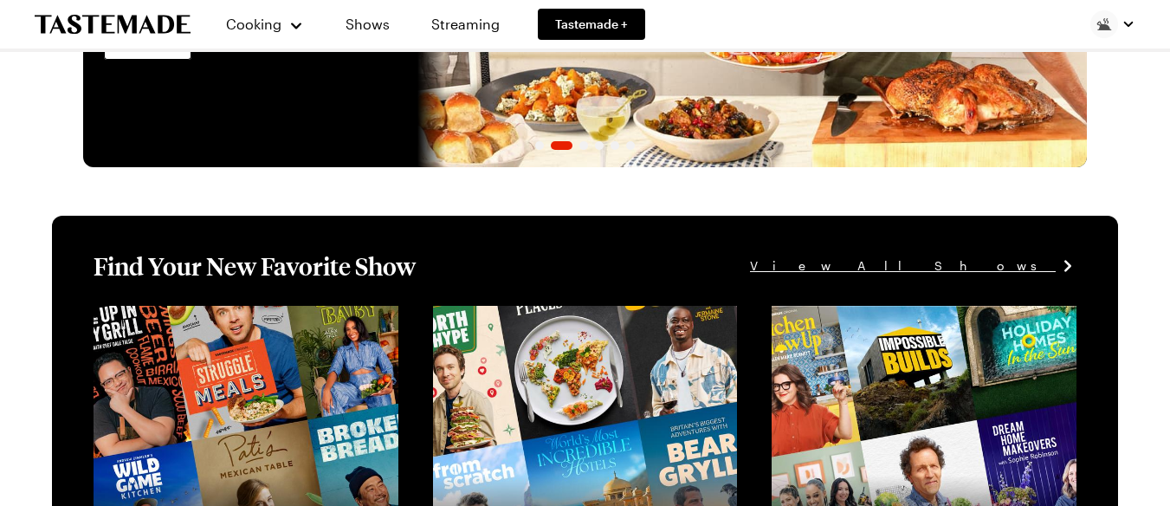
scroll to position [0, 0]
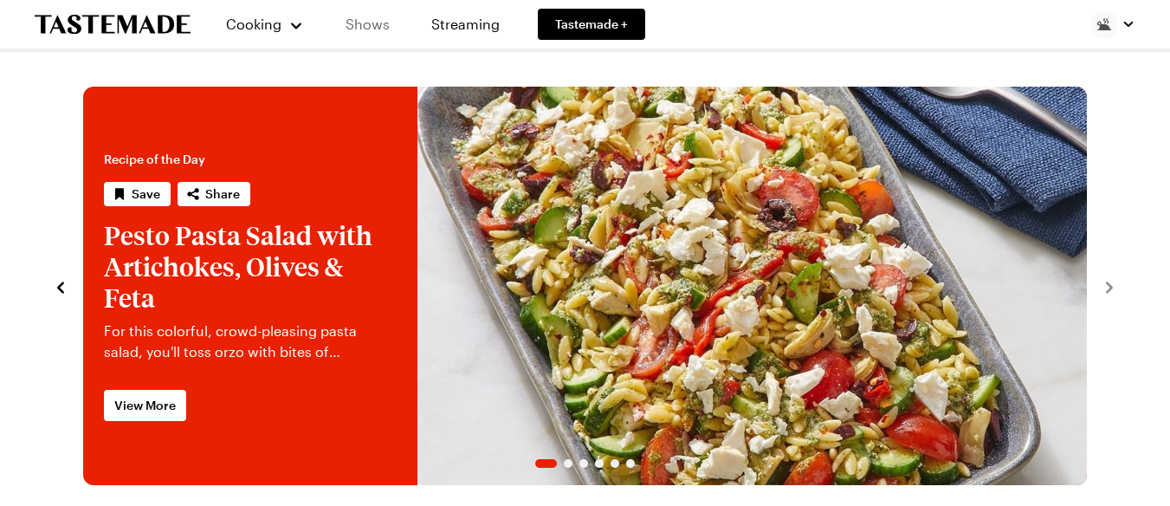
click at [361, 29] on link "Shows" at bounding box center [367, 24] width 79 height 49
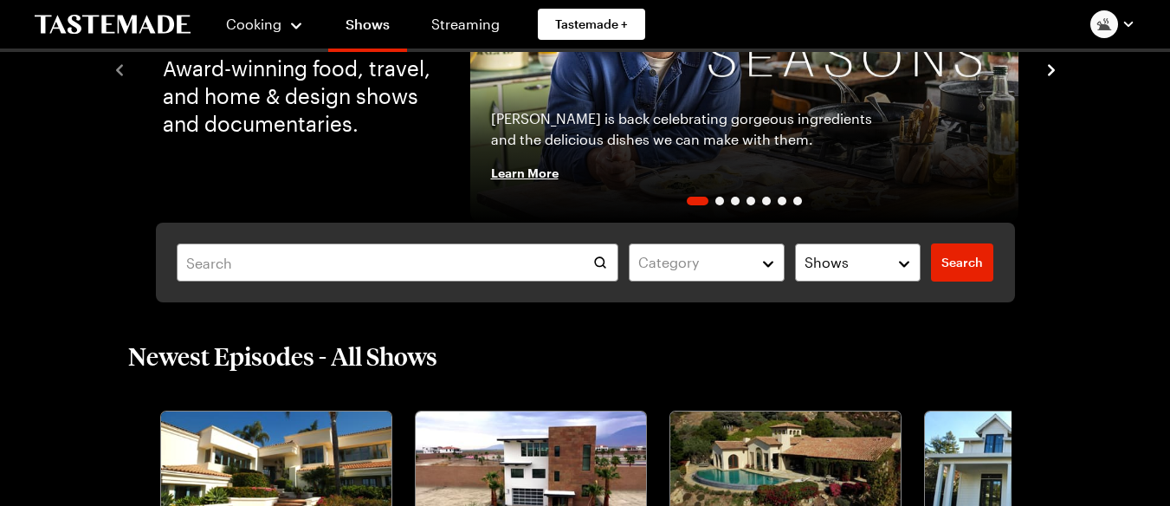
scroll to position [191, 0]
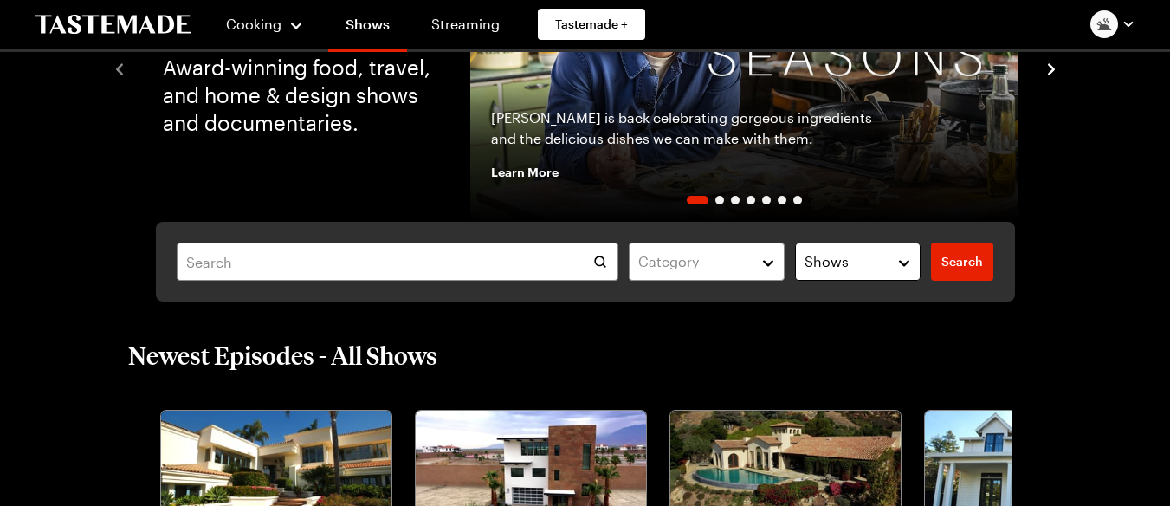
click at [905, 266] on button "Shows" at bounding box center [858, 262] width 126 height 38
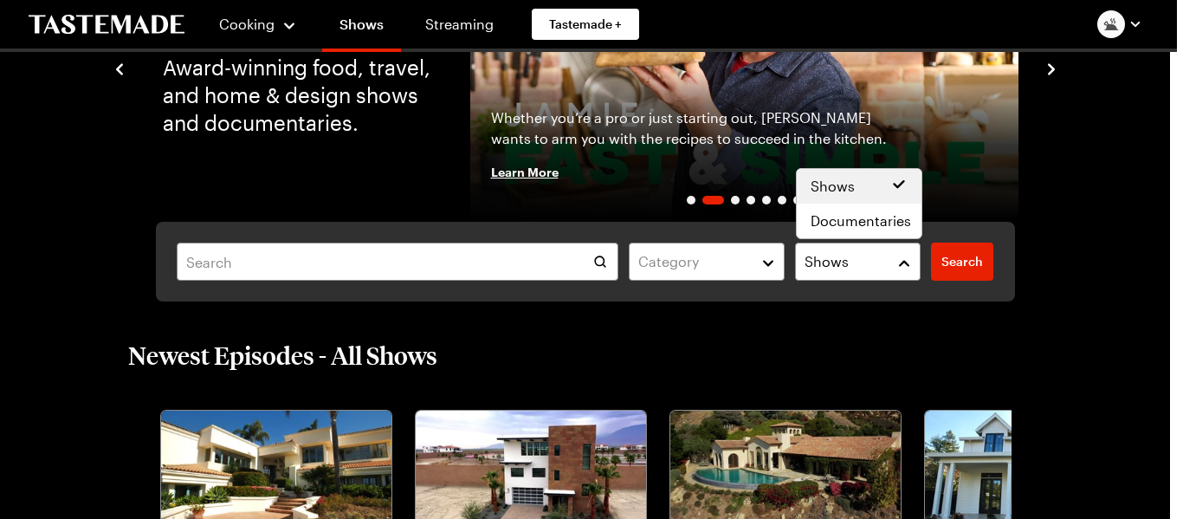
click at [1069, 270] on div "Category Shows Search Search" at bounding box center [585, 262] width 1053 height 80
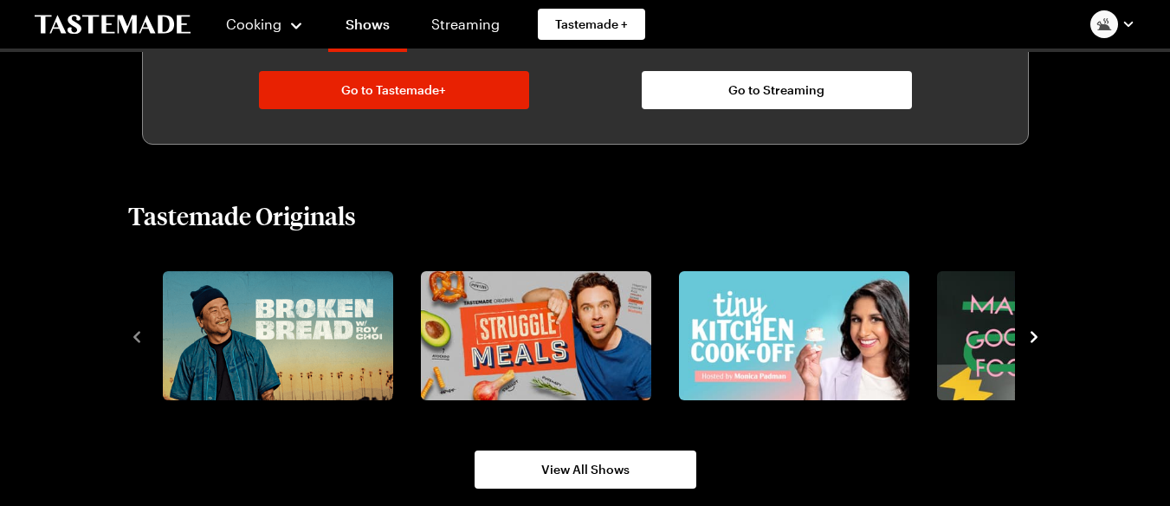
scroll to position [1032, 0]
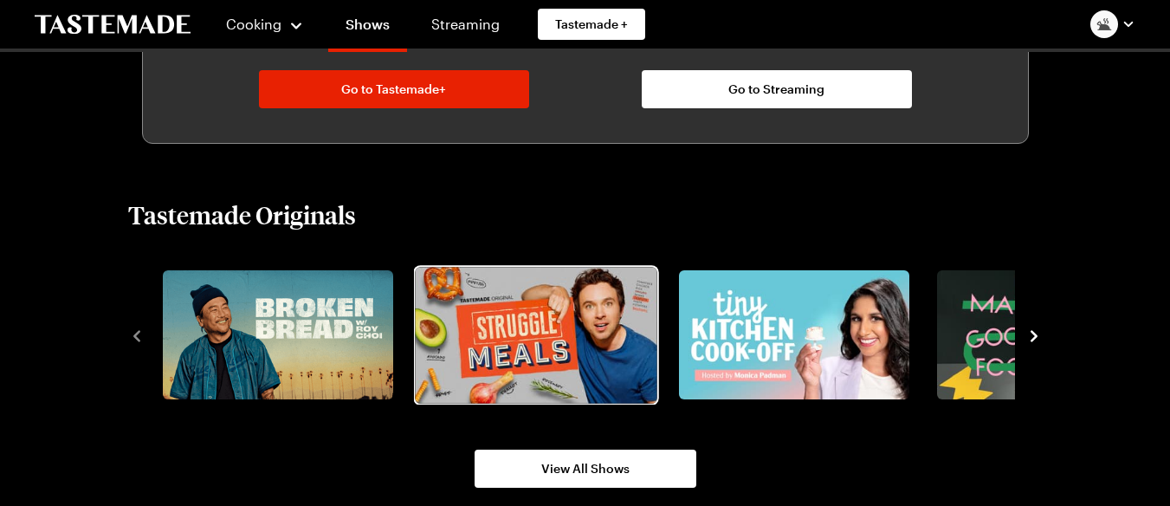
click at [616, 340] on img "2 / 8" at bounding box center [536, 335] width 242 height 136
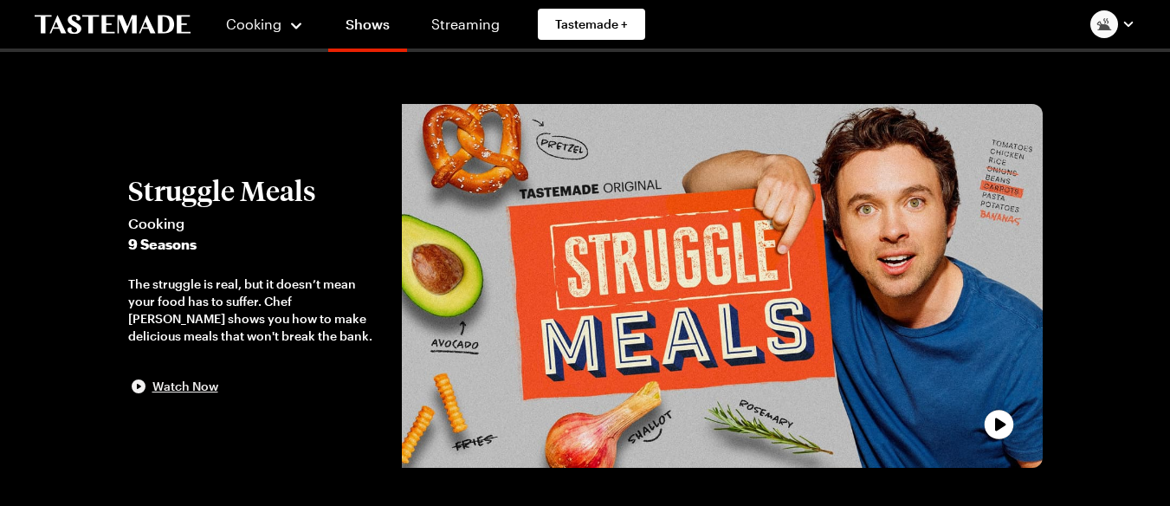
click at [205, 390] on span "Watch Now" at bounding box center [185, 386] width 66 height 17
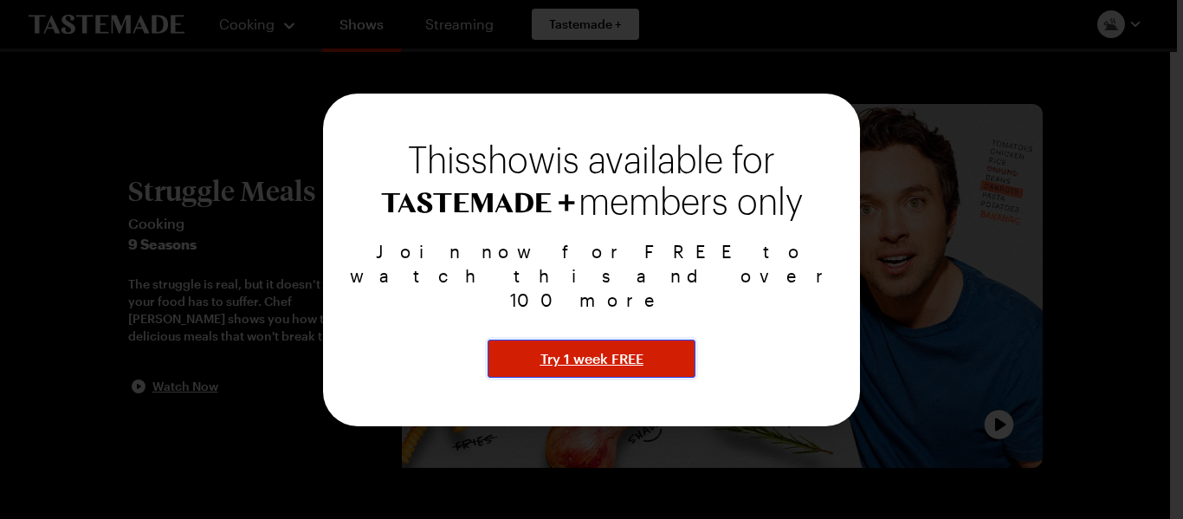
click at [551, 348] on span "Try 1 week FREE" at bounding box center [591, 358] width 103 height 21
